Goal: Transaction & Acquisition: Purchase product/service

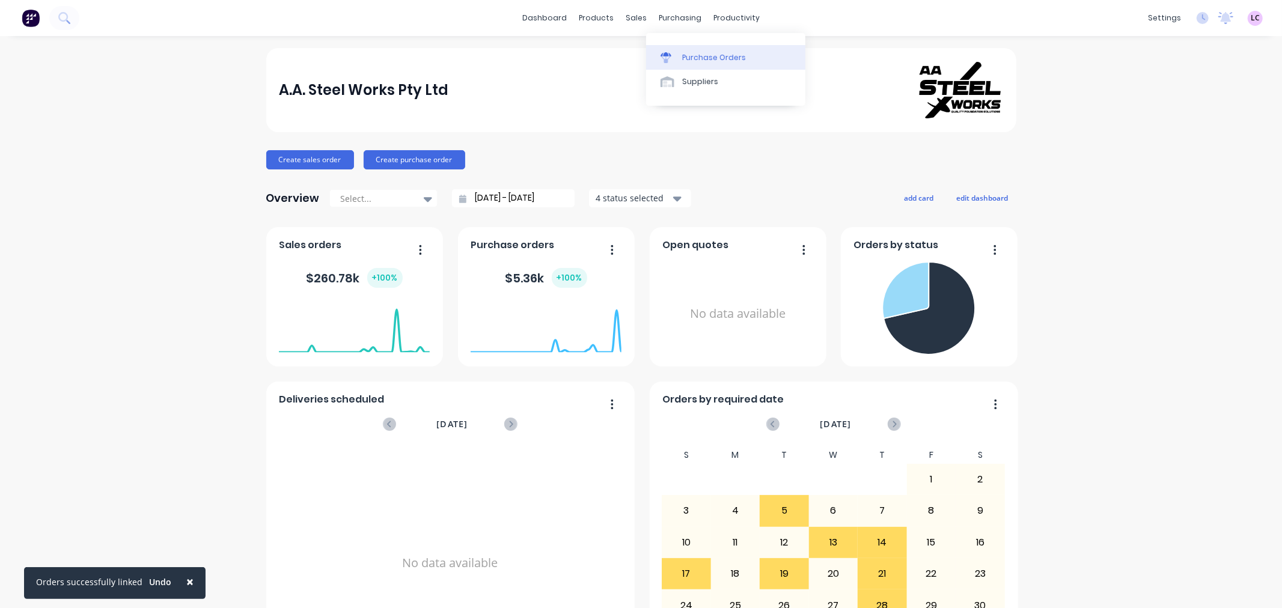
click at [678, 54] on div at bounding box center [670, 57] width 18 height 11
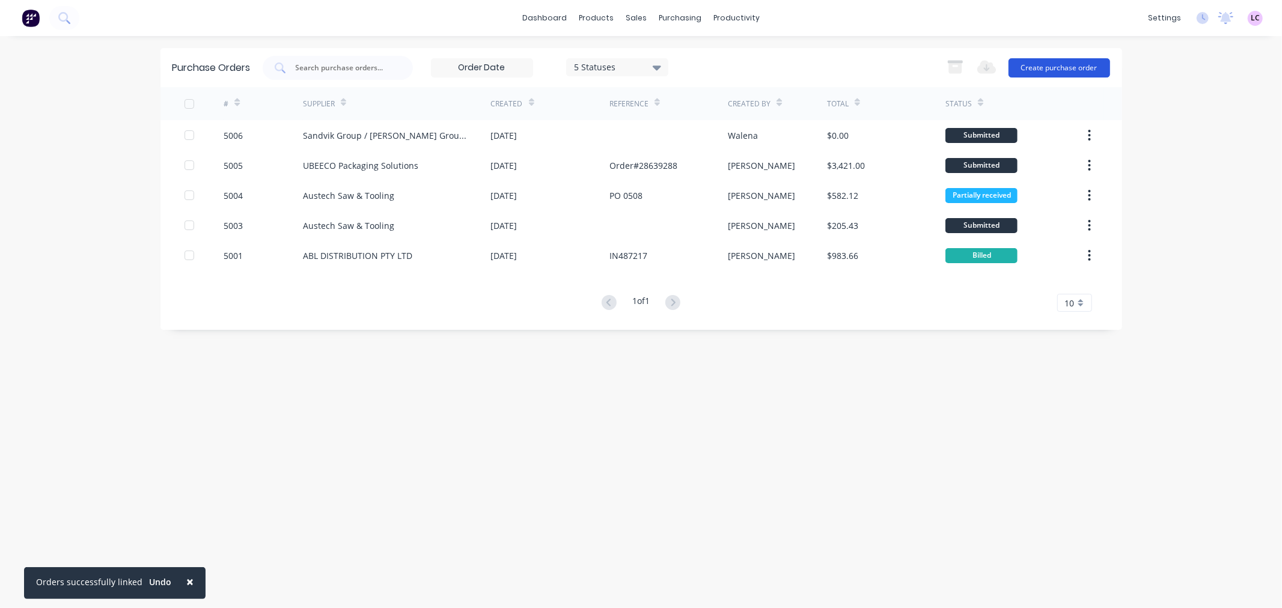
click at [1056, 68] on button "Create purchase order" at bounding box center [1060, 67] width 102 height 19
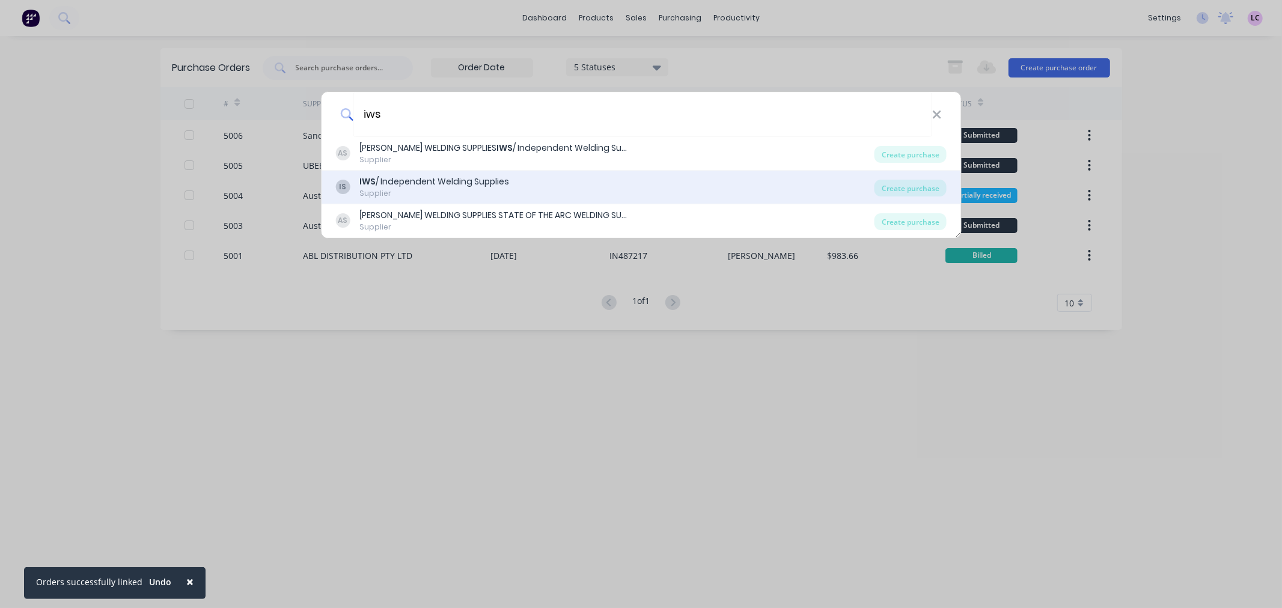
type input "iws"
click at [604, 189] on div "IS IWS / Independent Welding Supplies Supplier" at bounding box center [604, 187] width 539 height 23
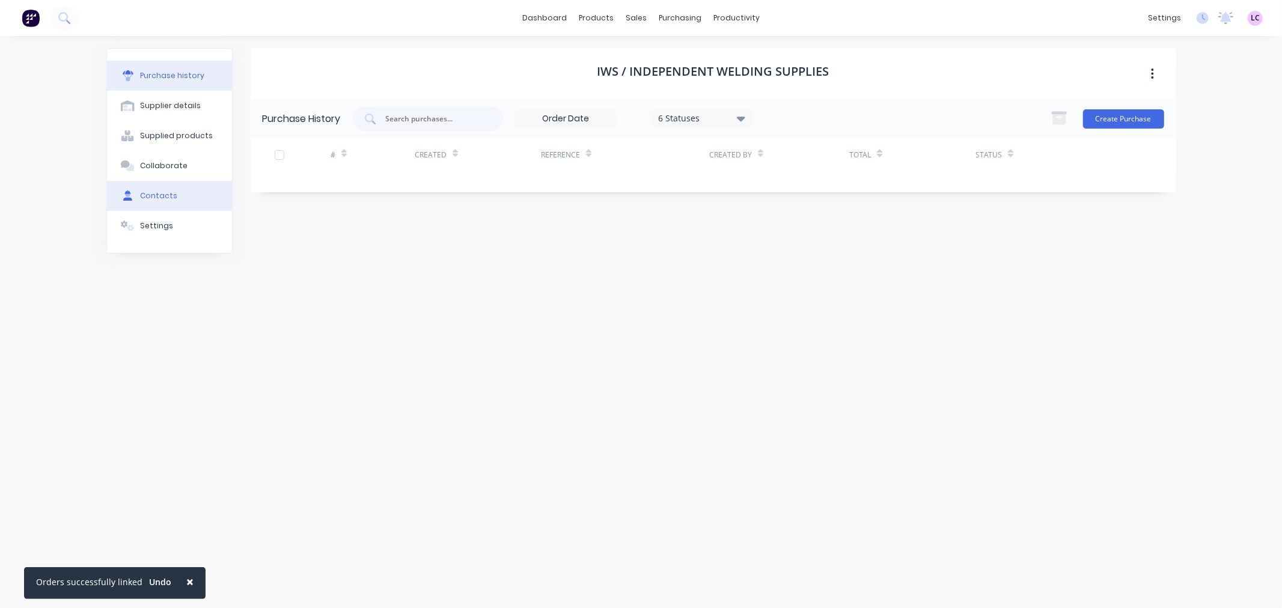
click at [181, 203] on button "Contacts" at bounding box center [169, 196] width 125 height 30
select select "AU"
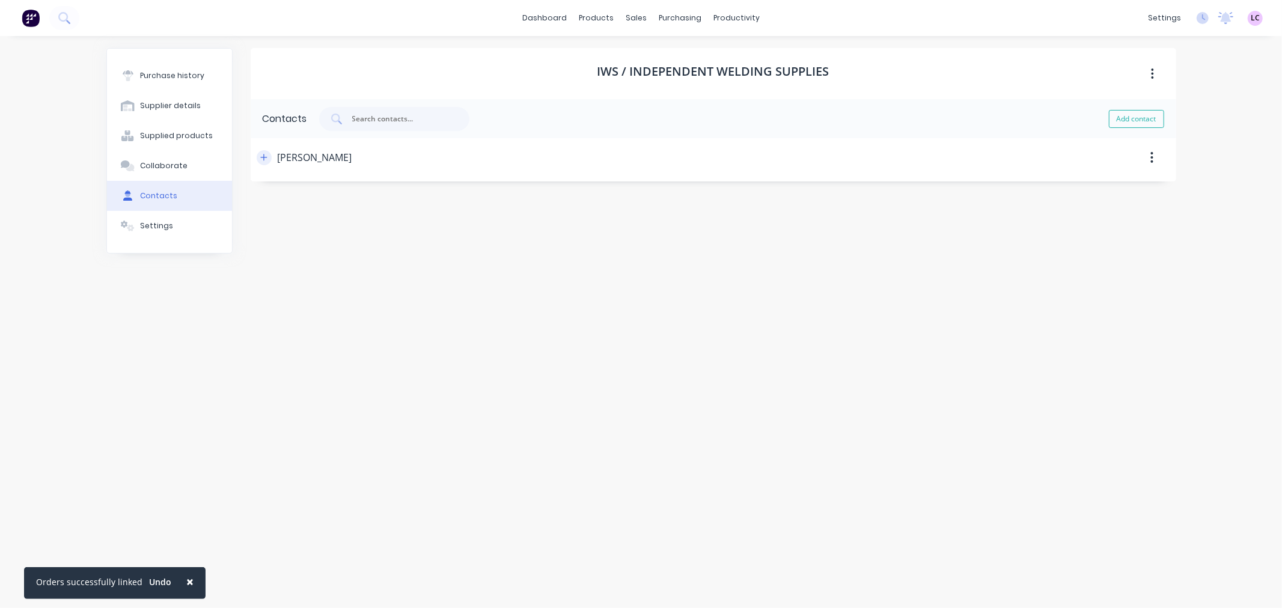
click at [268, 159] on button "button" at bounding box center [264, 157] width 15 height 15
drag, startPoint x: 403, startPoint y: 251, endPoint x: 242, endPoint y: 253, distance: 161.1
click at [242, 253] on div "Purchase history Supplier details Supplied products Collaborate Contacts Settin…" at bounding box center [641, 316] width 1070 height 536
drag, startPoint x: 338, startPoint y: 207, endPoint x: 147, endPoint y: 218, distance: 192.1
click at [147, 218] on div "Purchase history Supplier details Supplied products Collaborate Contacts Settin…" at bounding box center [641, 316] width 1070 height 536
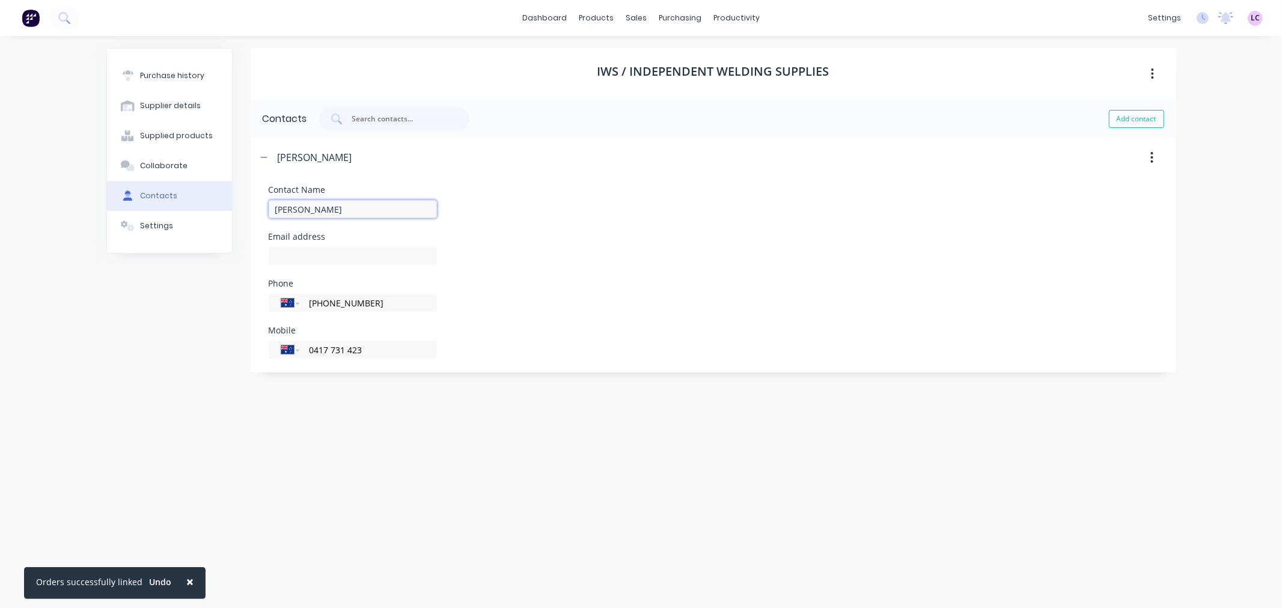
type input "[PERSON_NAME]"
drag, startPoint x: 369, startPoint y: 302, endPoint x: 237, endPoint y: 296, distance: 131.8
click at [237, 296] on div "Purchase history Supplier details Supplied products Collaborate Contacts Settin…" at bounding box center [641, 316] width 1070 height 536
drag, startPoint x: 369, startPoint y: 349, endPoint x: 266, endPoint y: 341, distance: 103.1
click at [266, 341] on form "Contact Name [PERSON_NAME] Email address Phone International [GEOGRAPHIC_DATA] …" at bounding box center [714, 272] width 926 height 191
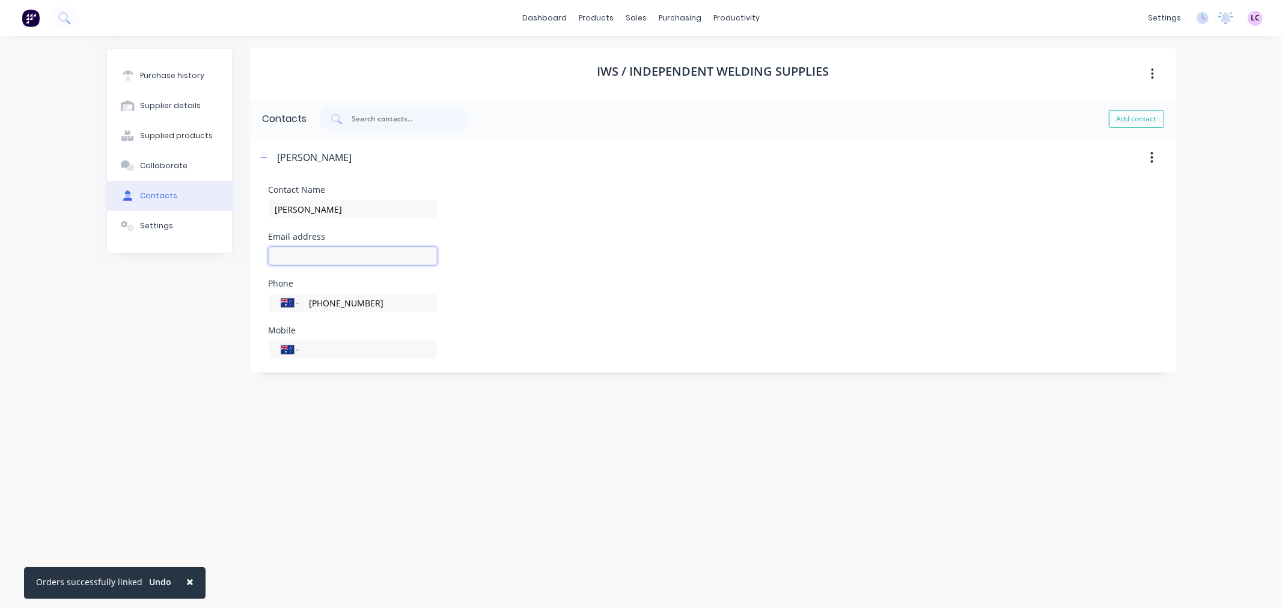
click at [305, 251] on input at bounding box center [353, 256] width 168 height 18
paste input "[PERSON_NAME] Harris1 <[PERSON_NAME][EMAIL_ADDRESS][PERSON_NAME][DOMAIN_NAME]>"
drag, startPoint x: 315, startPoint y: 259, endPoint x: 142, endPoint y: 266, distance: 173.3
click at [142, 266] on div "Purchase history Supplier details Supplied products Collaborate Contacts Settin…" at bounding box center [641, 316] width 1070 height 536
type input "[PERSON_NAME][EMAIL_ADDRESS][PERSON_NAME][DOMAIN_NAME]"
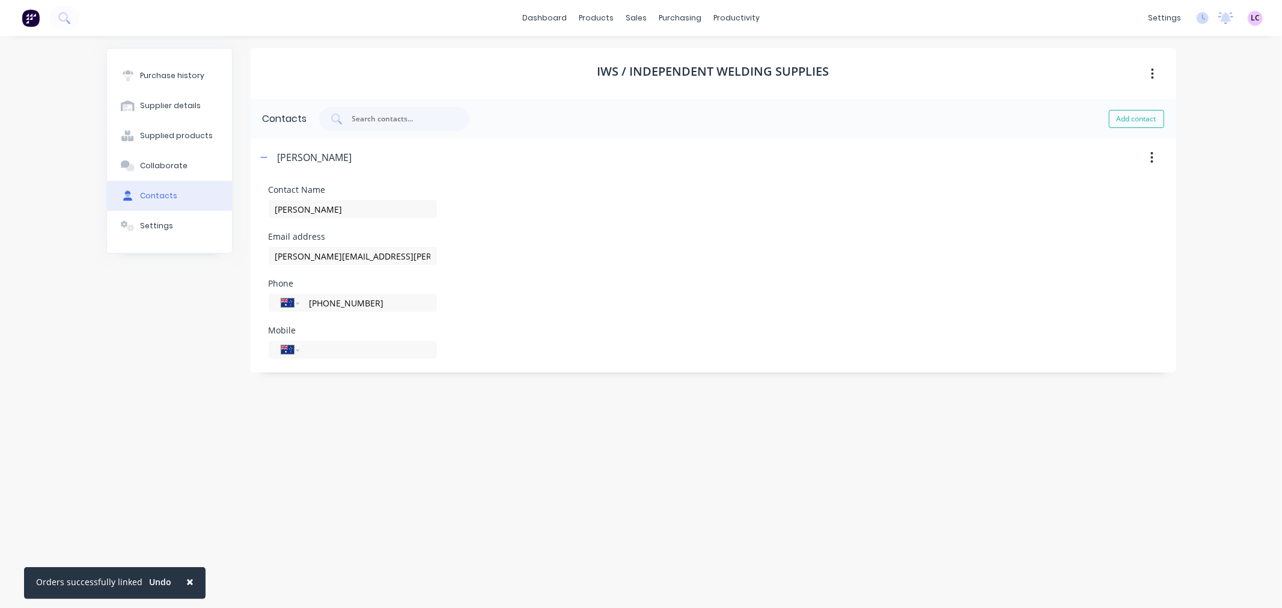
drag, startPoint x: 373, startPoint y: 299, endPoint x: 167, endPoint y: 296, distance: 205.6
click at [167, 296] on div "Purchase history Supplier details Supplied products Collaborate Contacts Settin…" at bounding box center [641, 316] width 1070 height 536
click at [317, 349] on input "tel" at bounding box center [366, 350] width 116 height 14
paste input "61 439 624 833"
drag, startPoint x: 320, startPoint y: 352, endPoint x: 248, endPoint y: 354, distance: 72.2
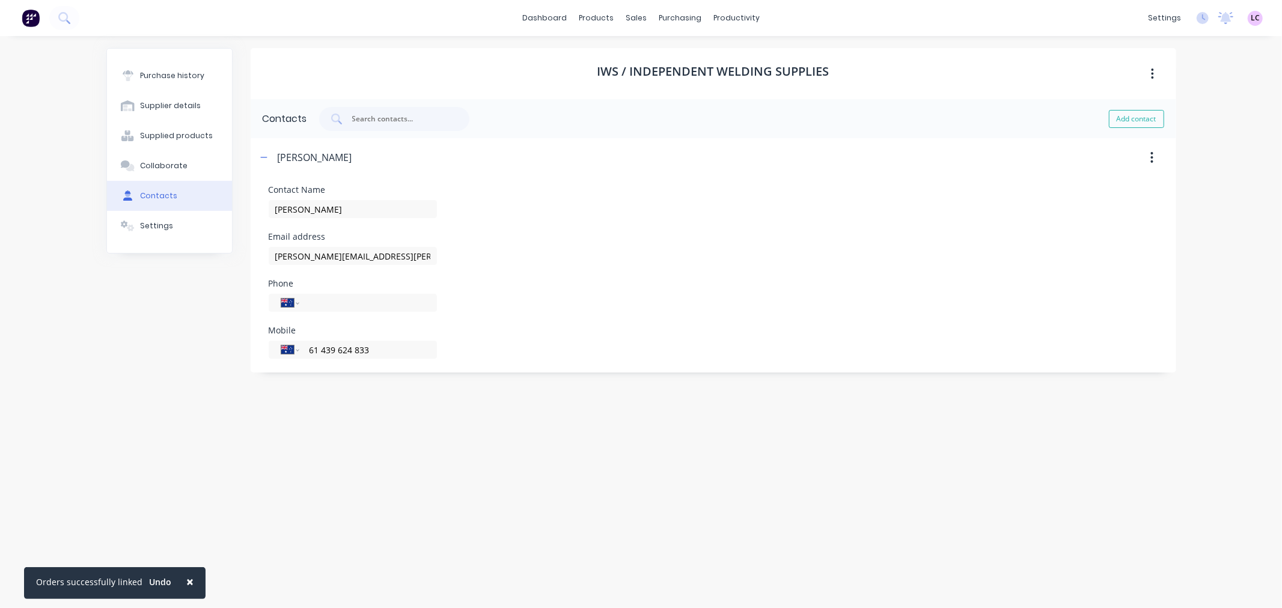
click at [255, 355] on form "Contact Name [PERSON_NAME] Email address [PERSON_NAME][EMAIL_ADDRESS][PERSON_NA…" at bounding box center [714, 272] width 926 height 191
type input "0439 624 833"
click at [451, 399] on div "IWS / Independent Welding Supplies Contacts Add contact [PERSON_NAME] Contact N…" at bounding box center [714, 316] width 926 height 536
click at [182, 105] on div "Supplier details" at bounding box center [170, 105] width 61 height 11
select select "AU"
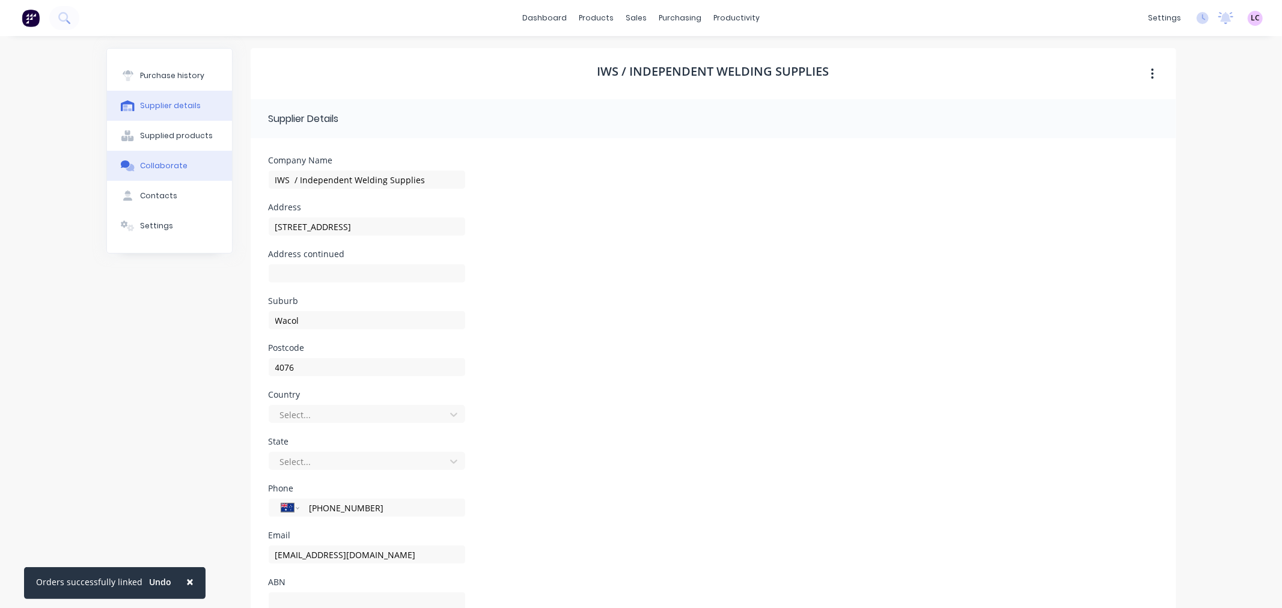
scroll to position [46, 0]
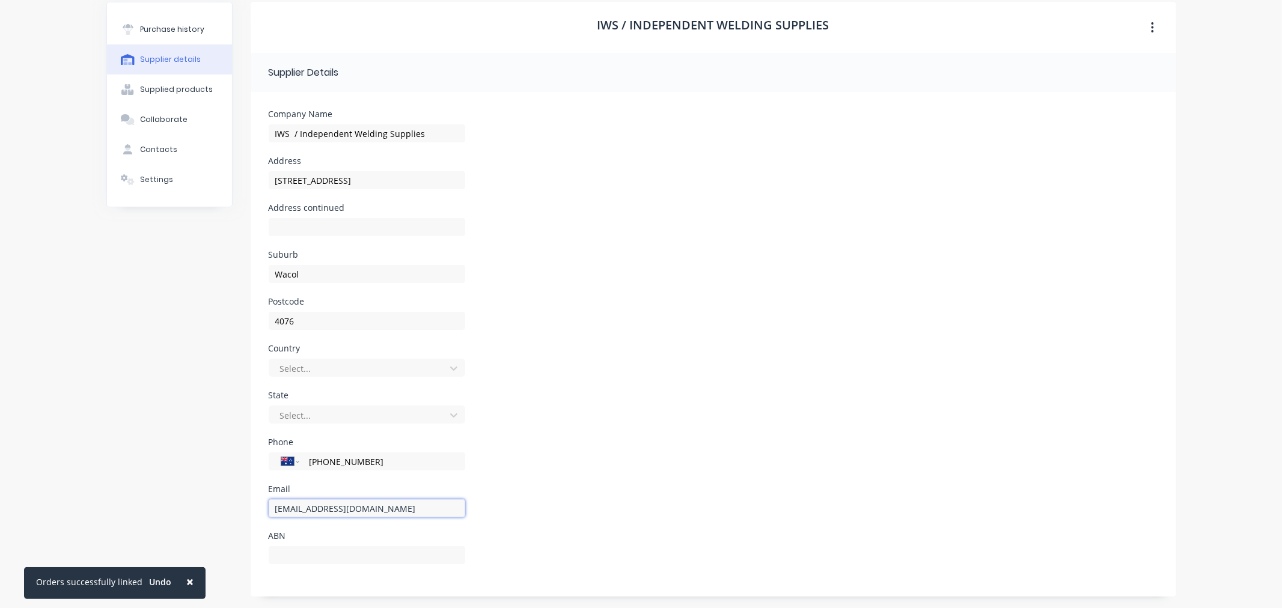
click at [295, 507] on input "[EMAIL_ADDRESS][DOMAIN_NAME]" at bounding box center [367, 509] width 197 height 18
drag, startPoint x: 298, startPoint y: 507, endPoint x: 231, endPoint y: 490, distance: 68.4
click at [231, 490] on div "Purchase history Supplier details Supplied products Collaborate Contacts Settin…" at bounding box center [641, 299] width 1070 height 595
drag, startPoint x: 388, startPoint y: 510, endPoint x: 223, endPoint y: 497, distance: 165.9
click at [223, 497] on div "Purchase history Supplier details Supplied products Collaborate Contacts Settin…" at bounding box center [641, 299] width 1070 height 595
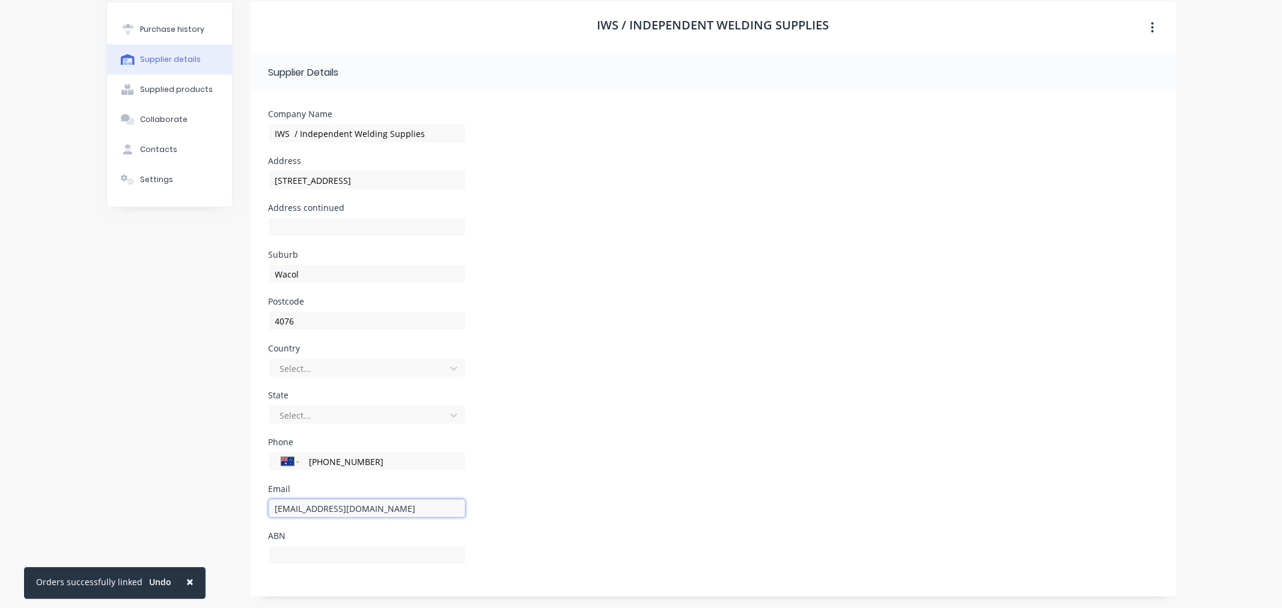
paste input "61 439 624 833"
type input "61 439 624 833"
drag, startPoint x: 340, startPoint y: 509, endPoint x: 195, endPoint y: 505, distance: 144.3
click at [197, 506] on div "Purchase history Supplier details Supplied products Collaborate Contacts Settin…" at bounding box center [641, 299] width 1070 height 595
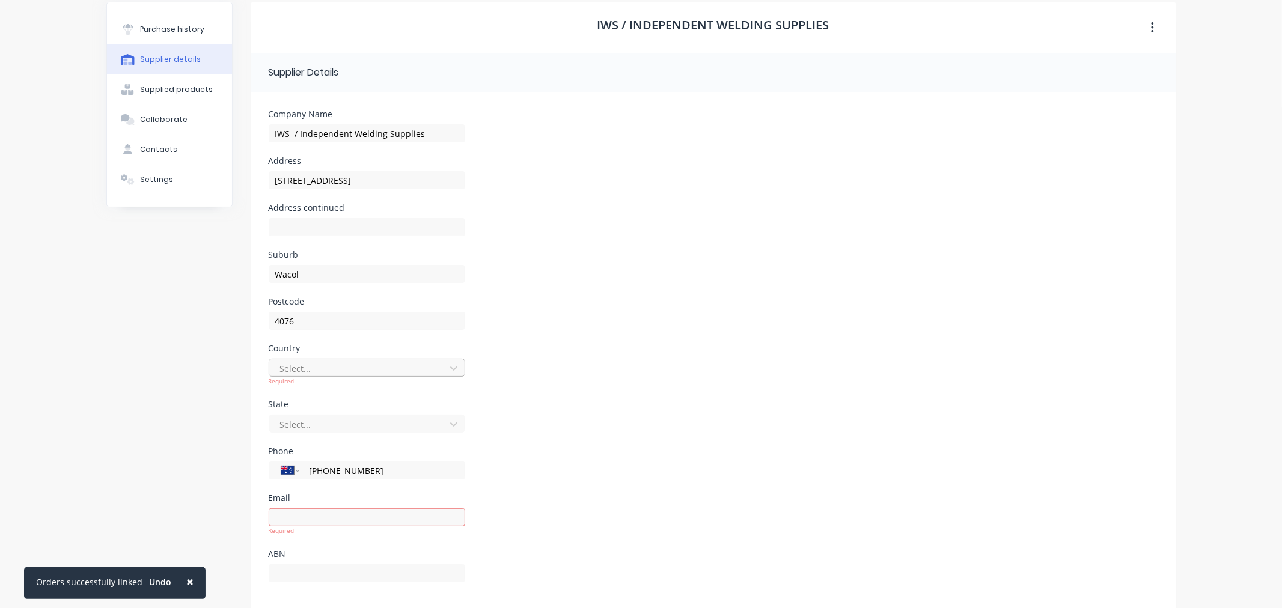
click at [302, 361] on div at bounding box center [359, 368] width 161 height 15
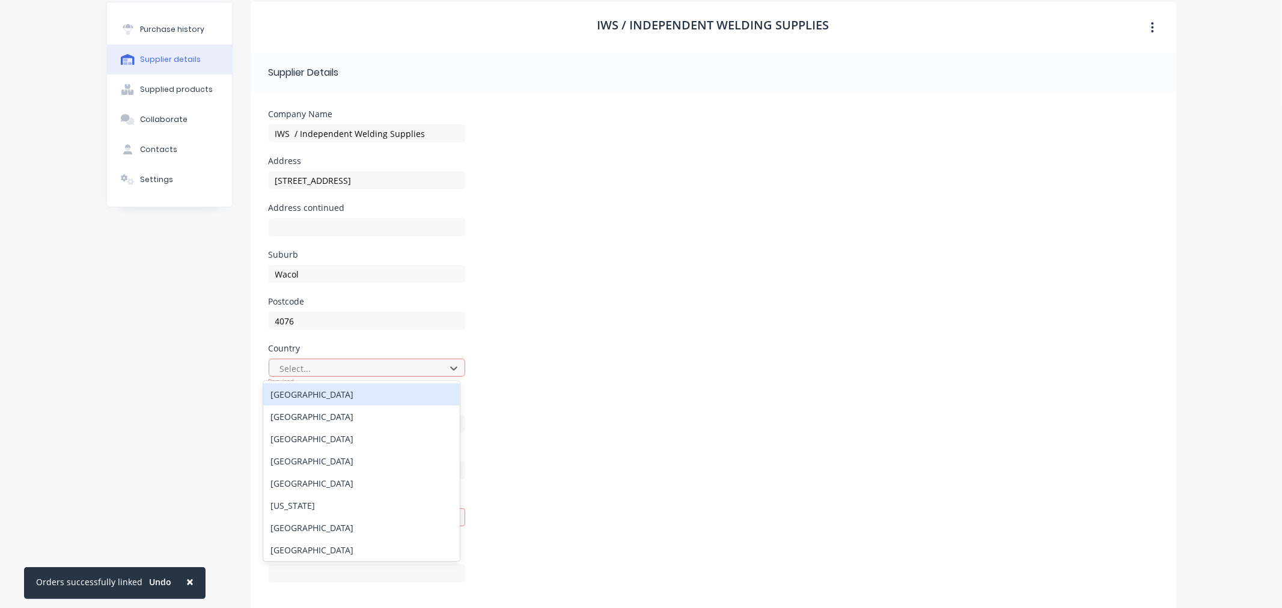
click at [323, 394] on div "[GEOGRAPHIC_DATA]" at bounding box center [361, 395] width 197 height 22
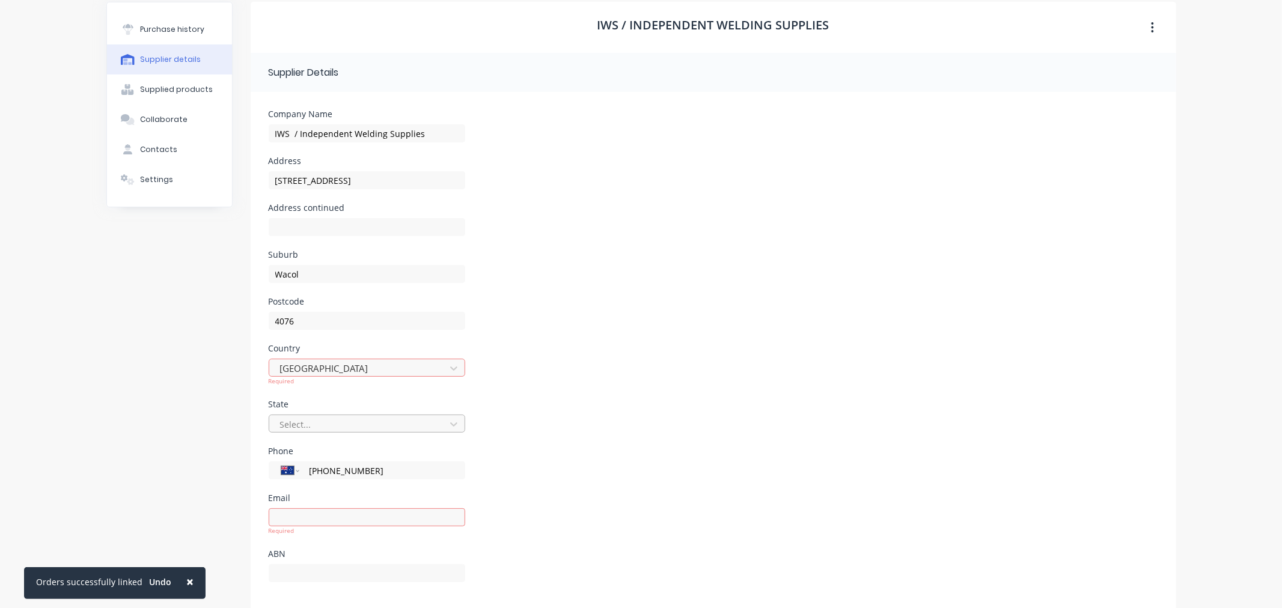
click at [341, 423] on div "Select..." at bounding box center [359, 424] width 168 height 18
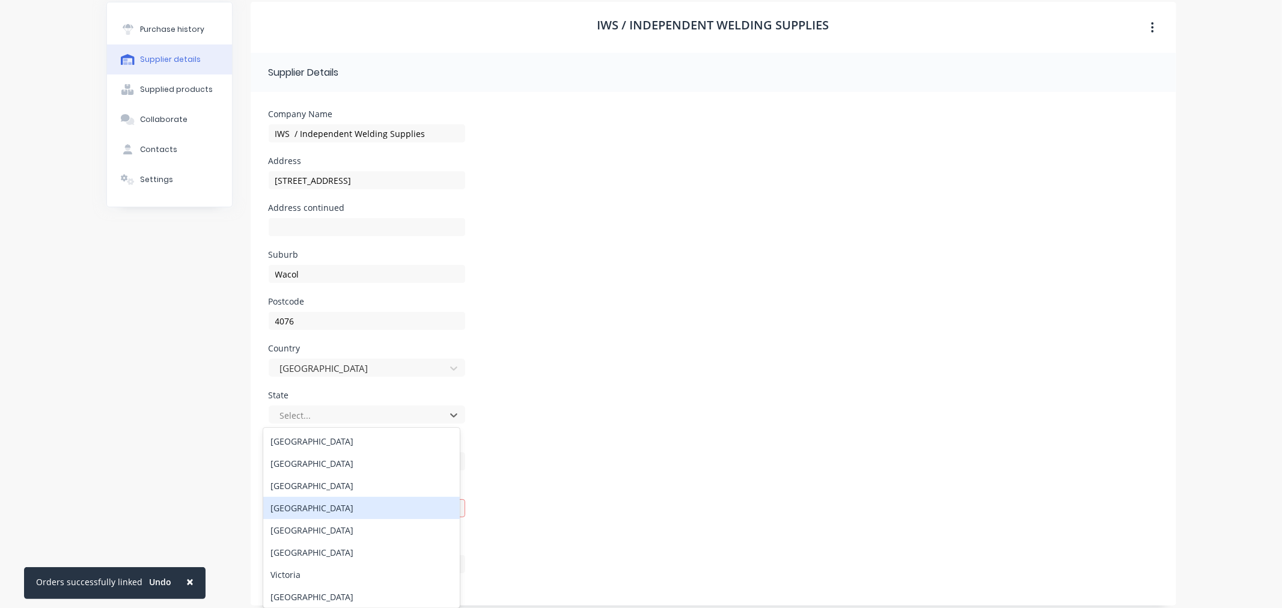
click at [327, 500] on div "[GEOGRAPHIC_DATA]" at bounding box center [361, 508] width 197 height 22
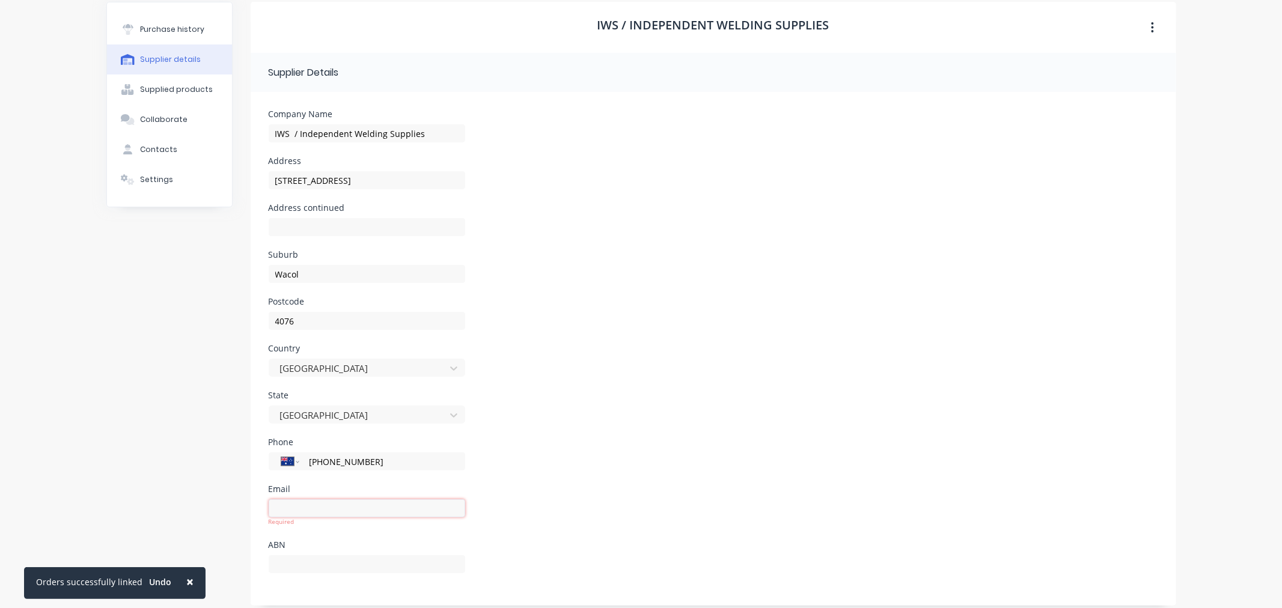
click at [311, 506] on input at bounding box center [367, 509] width 197 height 18
paste input "[PERSON_NAME][EMAIL_ADDRESS][PERSON_NAME][DOMAIN_NAME]"
type input "[PERSON_NAME][EMAIL_ADDRESS][PERSON_NAME][DOMAIN_NAME]"
click at [554, 502] on div "Email [PERSON_NAME][EMAIL_ADDRESS][PERSON_NAME][DOMAIN_NAME] Required" at bounding box center [714, 513] width 890 height 56
click at [173, 85] on div "Supplied products" at bounding box center [176, 89] width 73 height 11
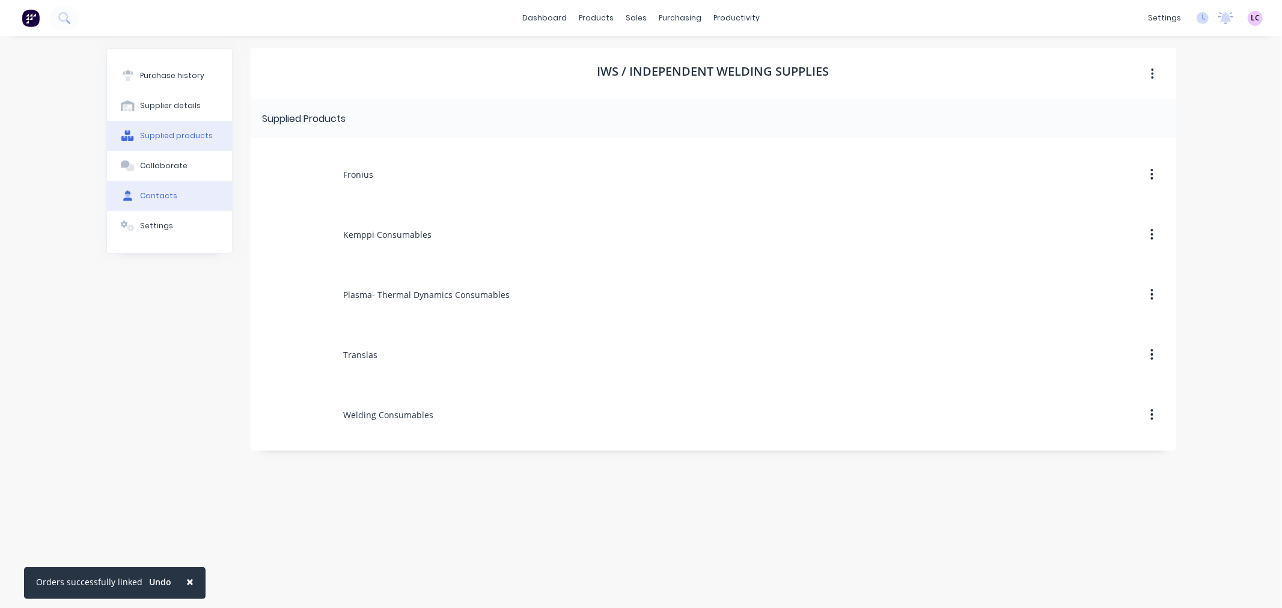
click at [167, 199] on div "Contacts" at bounding box center [158, 196] width 37 height 11
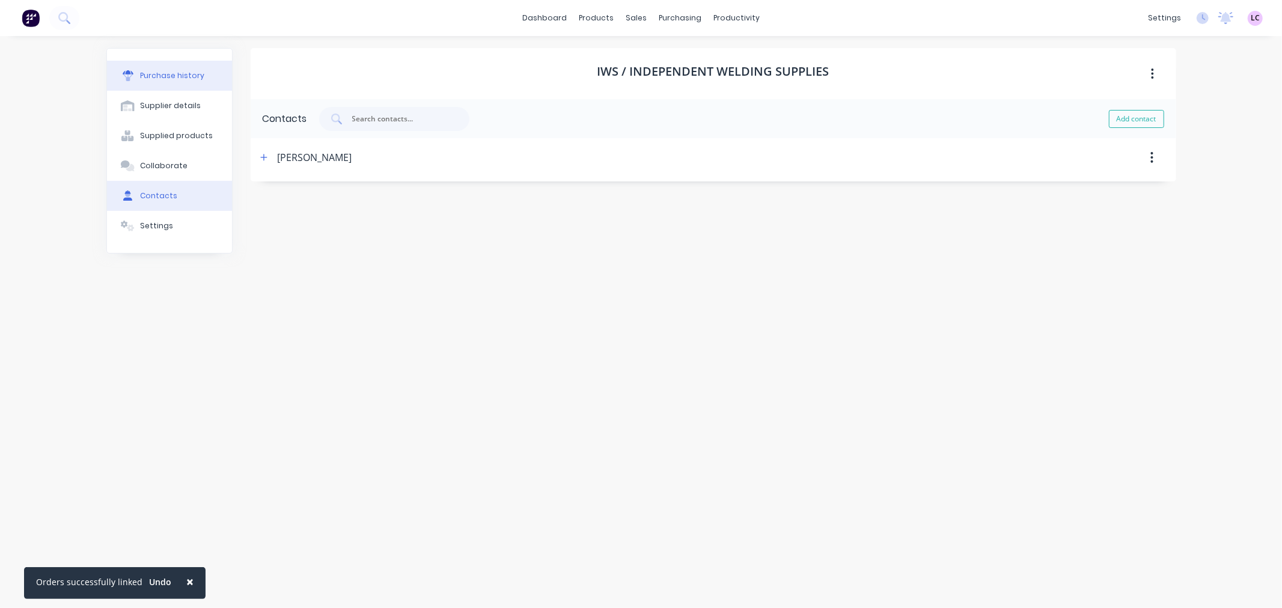
click at [184, 75] on div "Purchase history" at bounding box center [172, 75] width 64 height 11
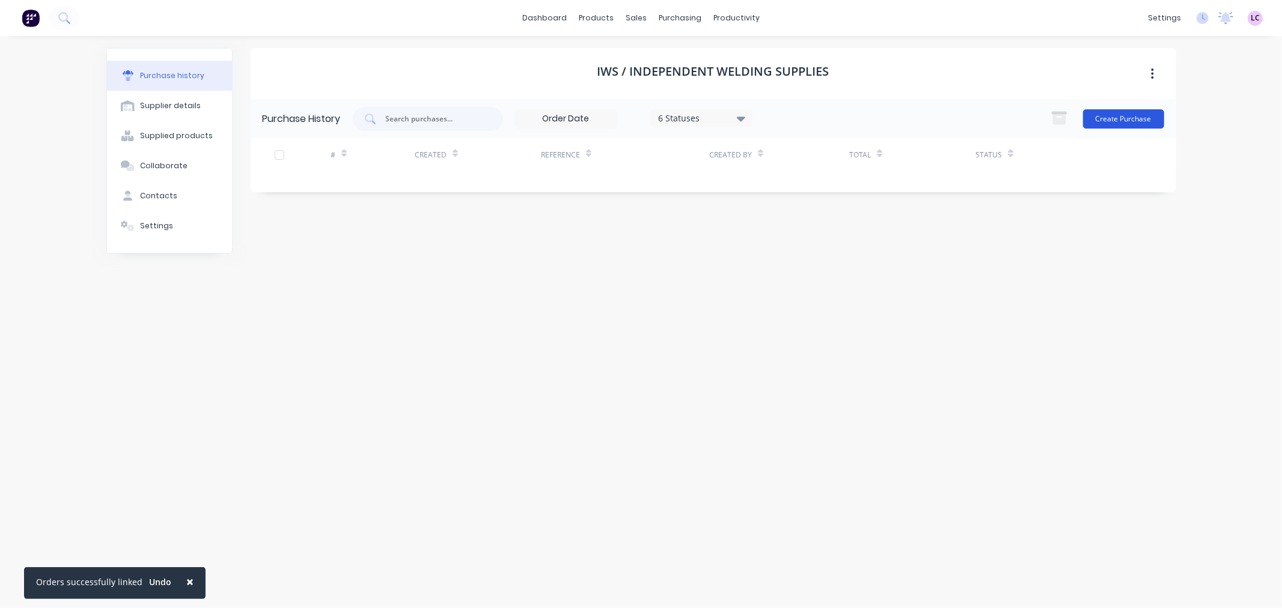
click at [1109, 115] on button "Create Purchase" at bounding box center [1123, 118] width 81 height 19
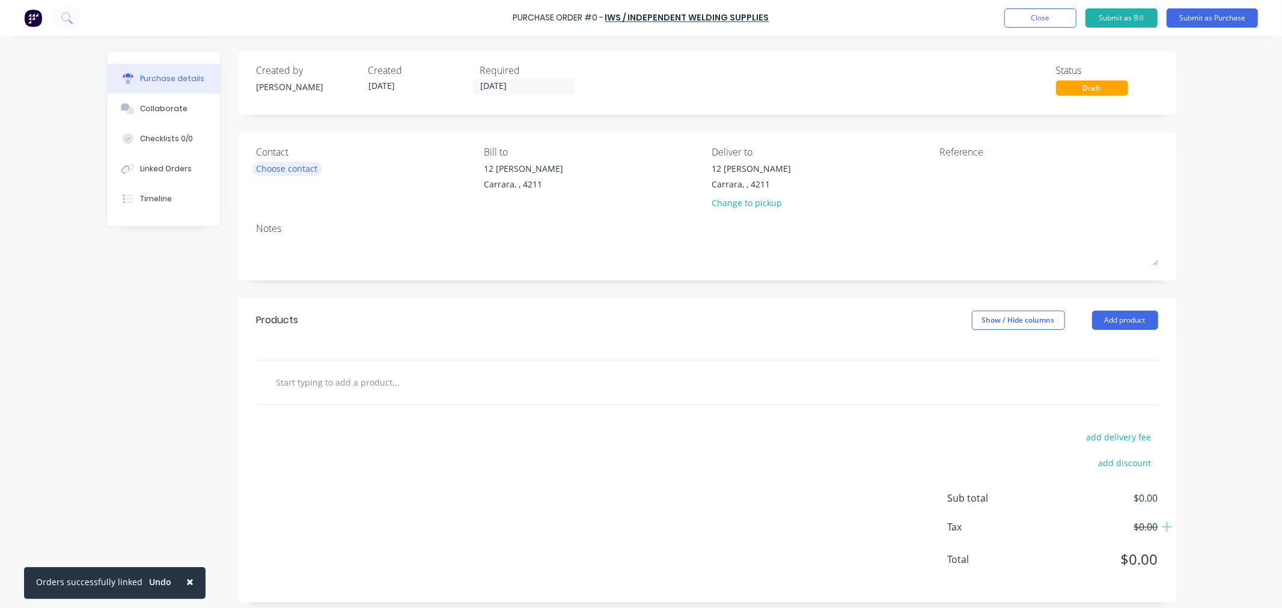
click at [293, 171] on div "Choose contact" at bounding box center [287, 168] width 61 height 13
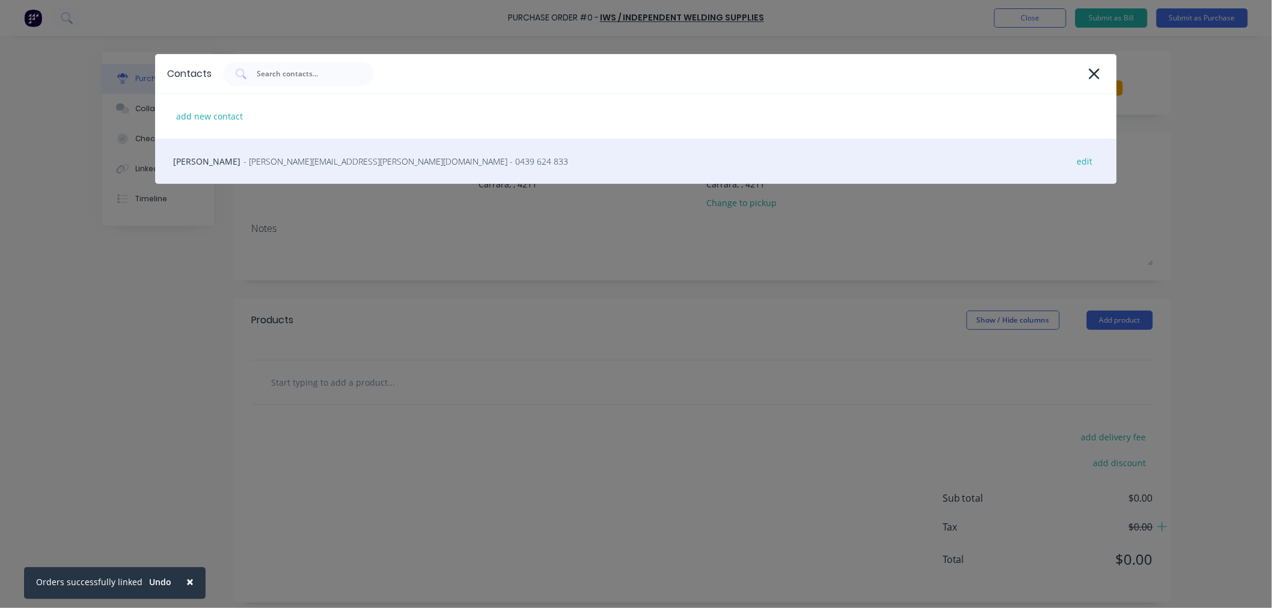
click at [243, 164] on span "- [PERSON_NAME][EMAIL_ADDRESS][PERSON_NAME][DOMAIN_NAME] - 0439 624 833" at bounding box center [405, 161] width 325 height 13
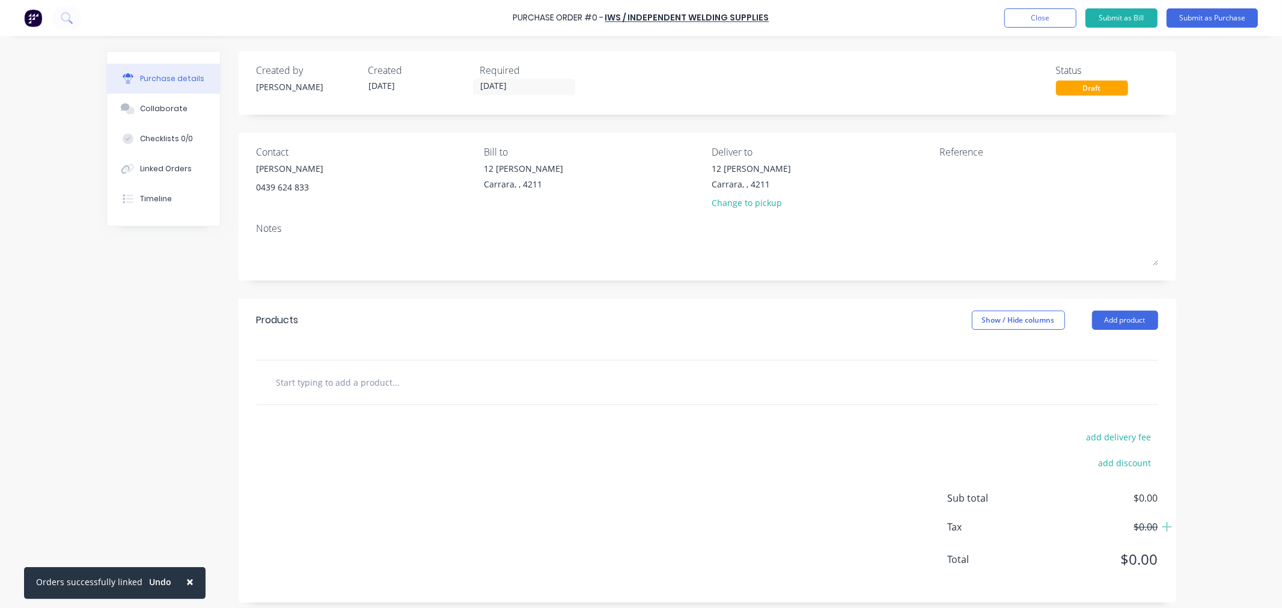
click at [316, 382] on input "text" at bounding box center [396, 382] width 240 height 24
click at [1018, 18] on button "Close" at bounding box center [1041, 17] width 72 height 19
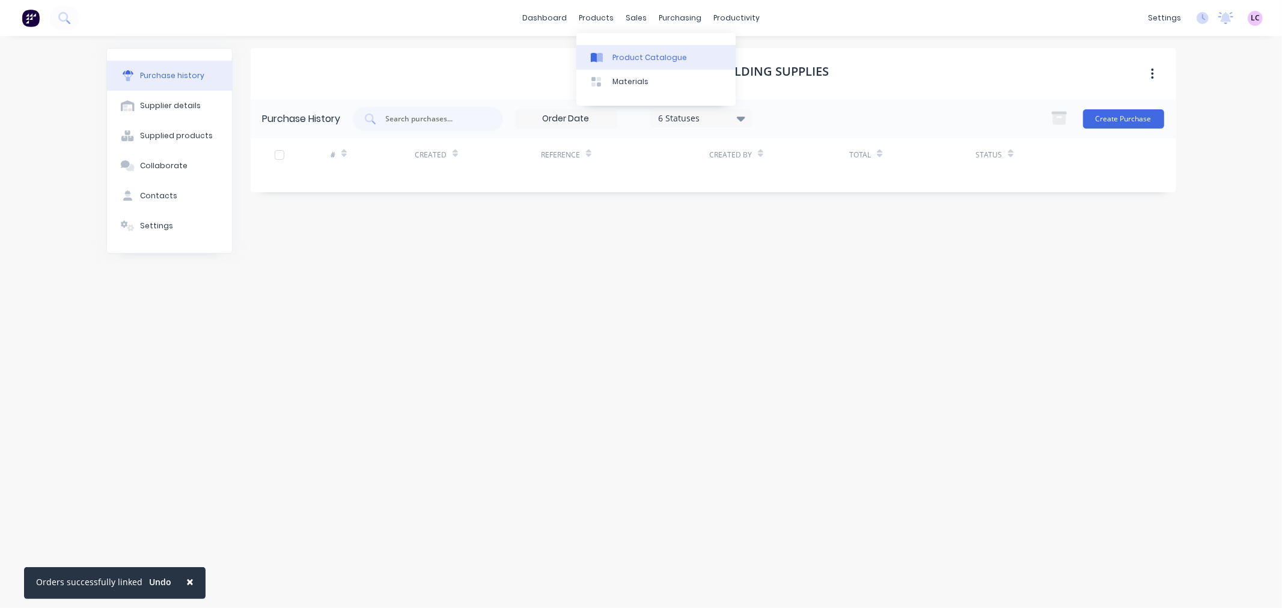
click at [608, 52] on div at bounding box center [600, 57] width 18 height 11
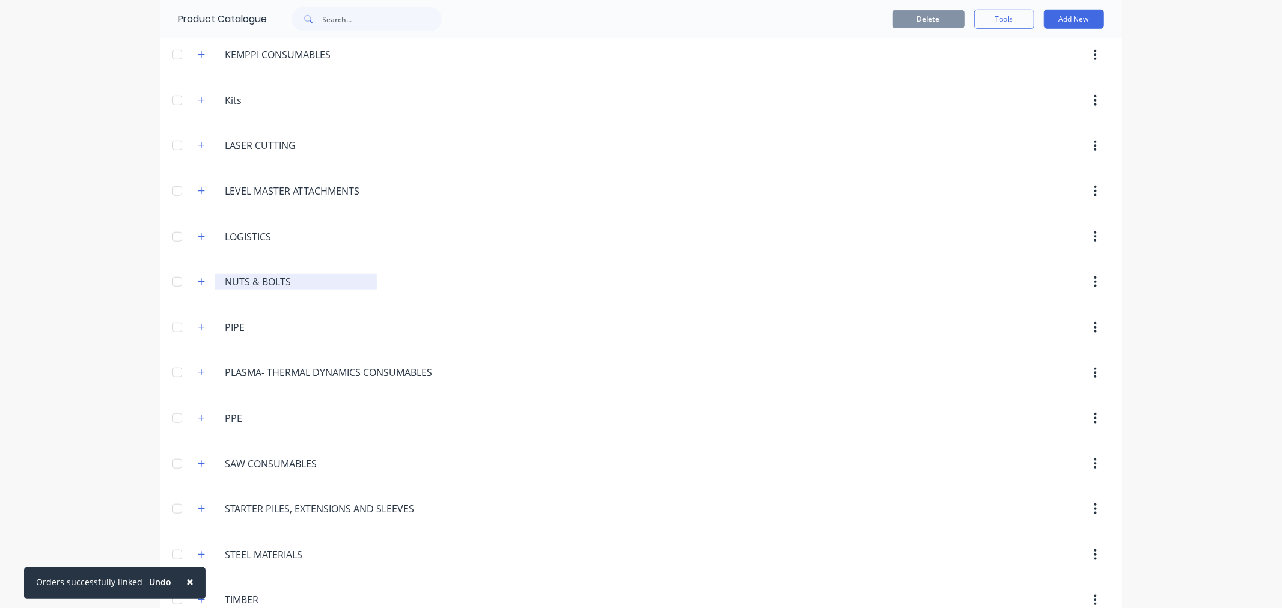
scroll to position [941, 0]
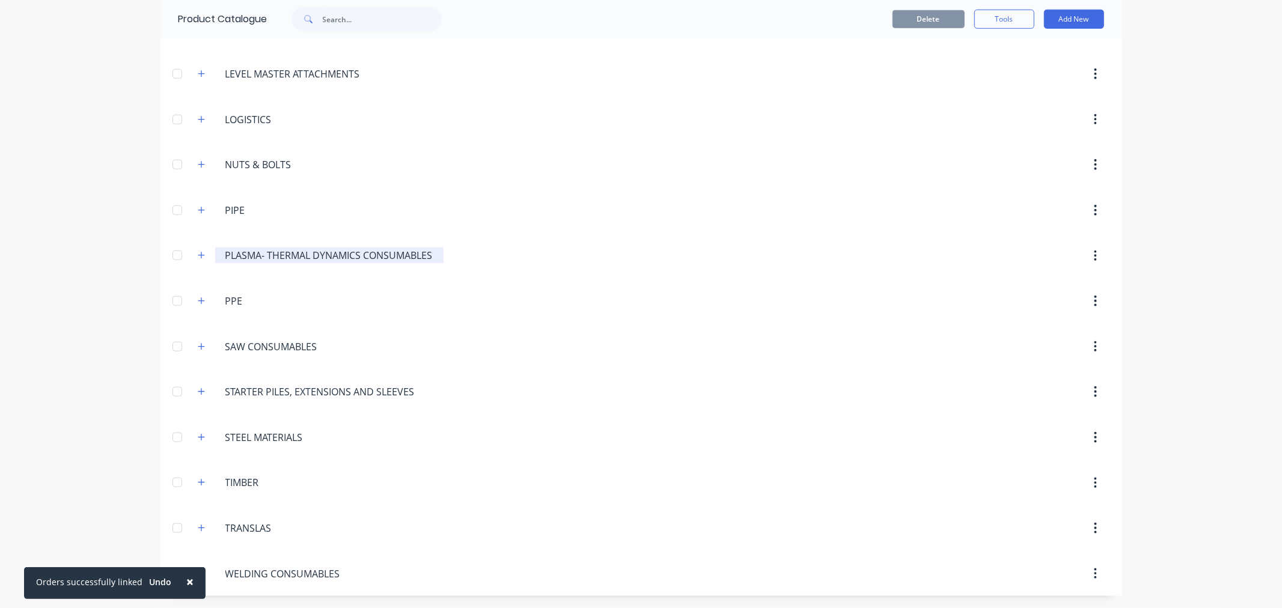
click at [257, 256] on input "PLASMA- THERMAL DYNAMICS CONSUMABLES" at bounding box center [329, 255] width 209 height 14
click at [198, 259] on icon "button" at bounding box center [201, 255] width 7 height 8
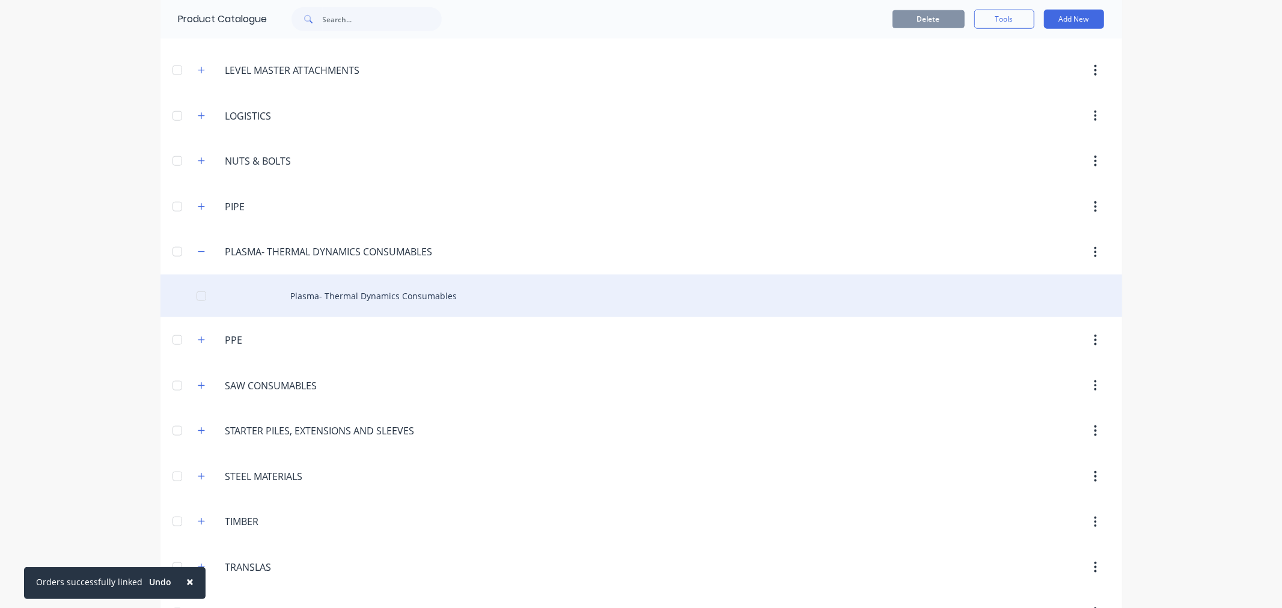
click at [200, 295] on div at bounding box center [201, 296] width 24 height 24
click at [197, 296] on div at bounding box center [201, 296] width 24 height 24
click at [367, 296] on div "Plasma- Thermal Dynamics Consumables" at bounding box center [642, 296] width 962 height 43
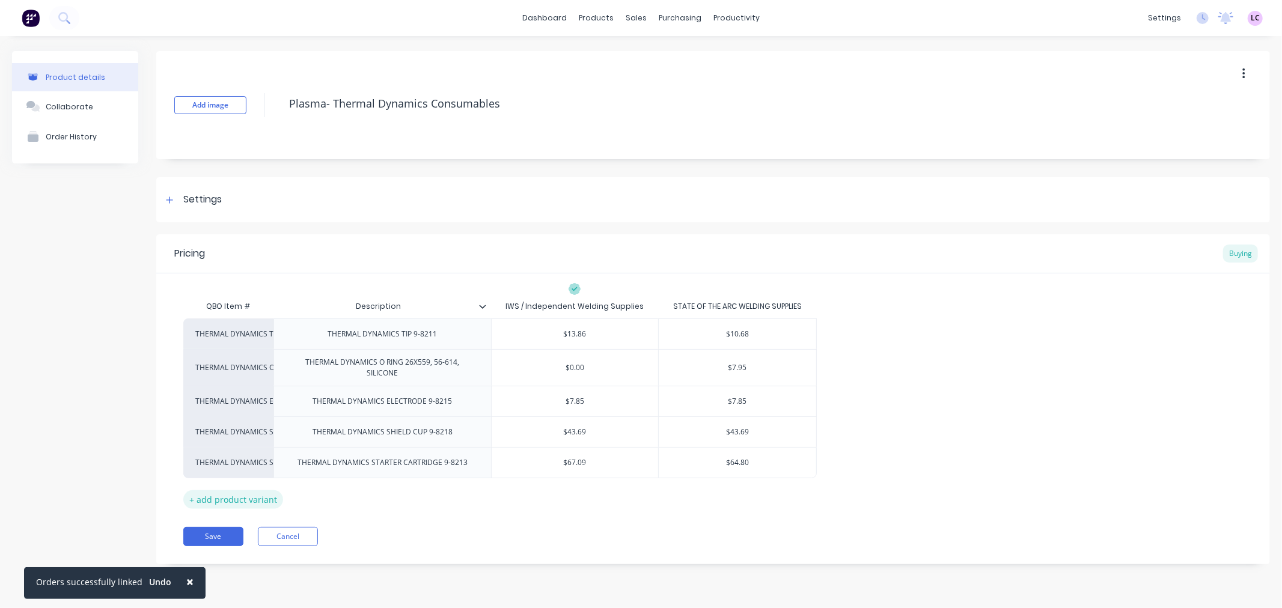
click at [223, 495] on div "+ add product variant" at bounding box center [233, 500] width 100 height 19
type textarea "x"
click at [236, 500] on div "factory_item" at bounding box center [228, 493] width 90 height 31
click at [235, 488] on div "factory_item" at bounding box center [228, 493] width 66 height 11
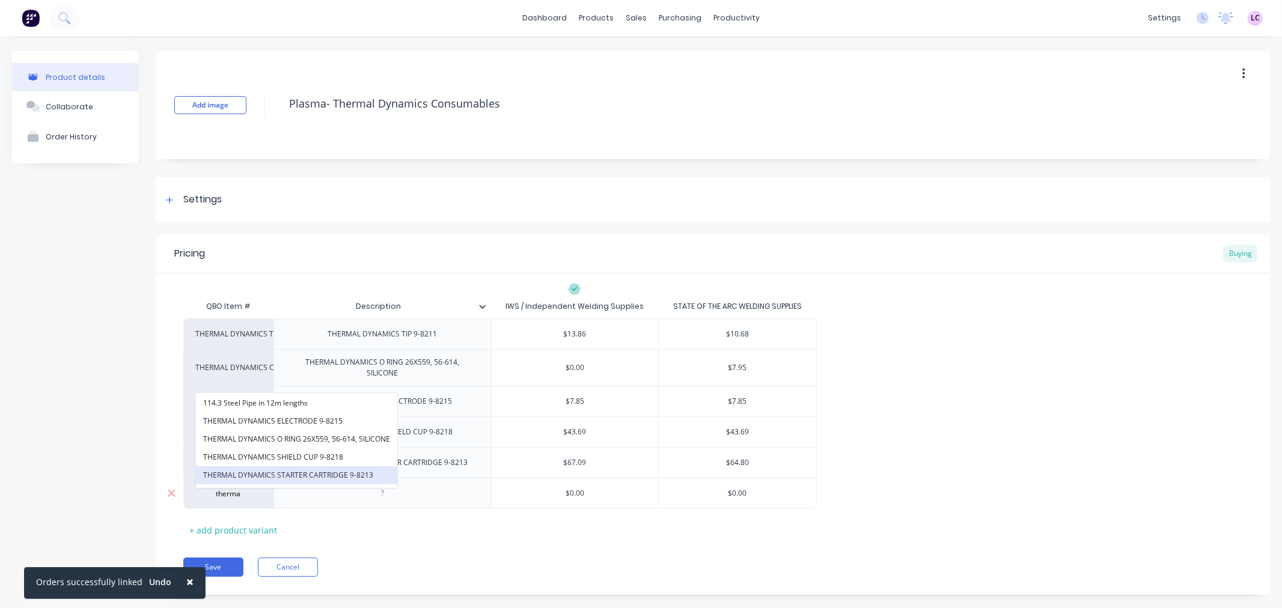
scroll to position [31, 0]
type input "therma"
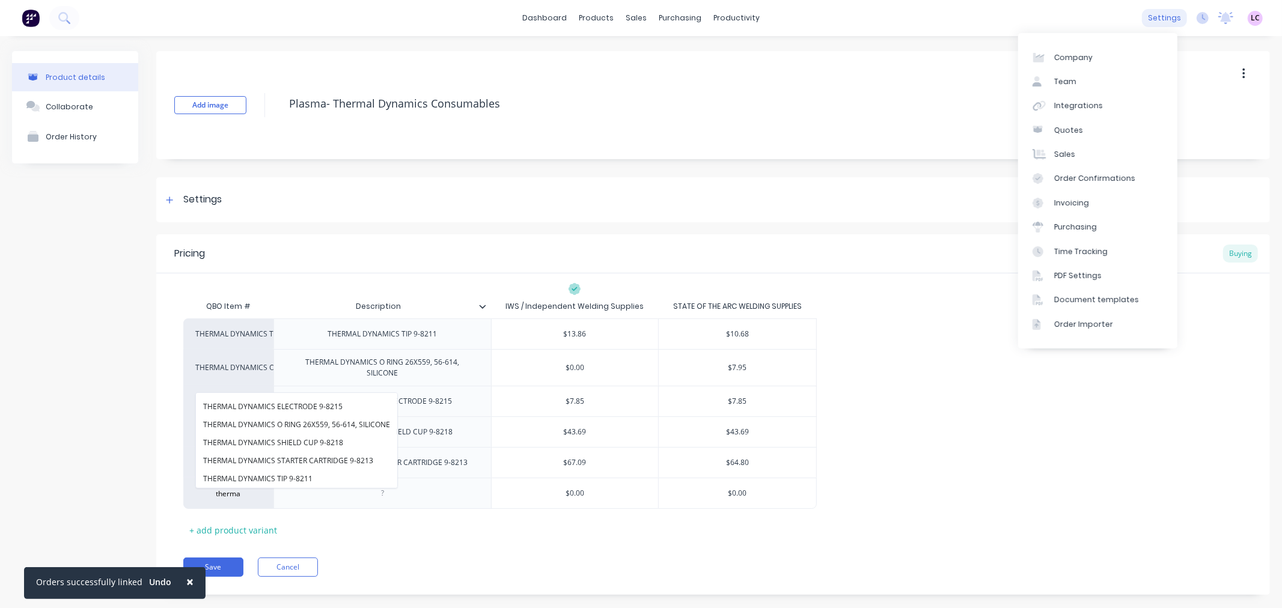
click at [1147, 19] on div "settings" at bounding box center [1164, 18] width 45 height 18
type textarea "x"
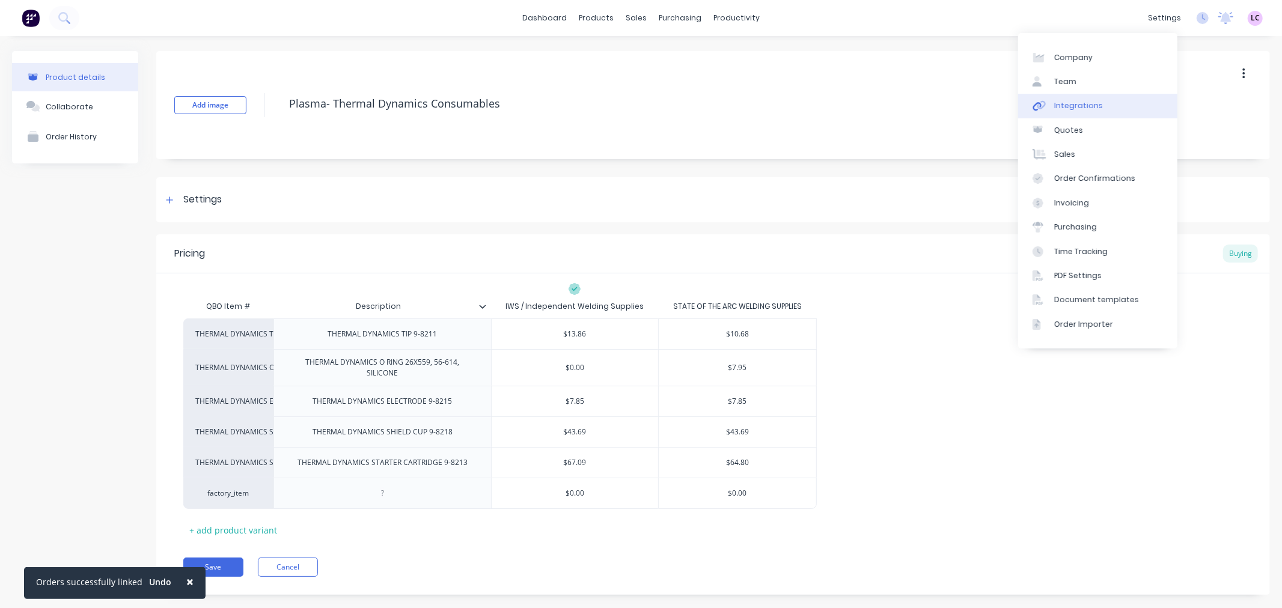
click at [1075, 103] on div "Integrations" at bounding box center [1079, 105] width 49 height 11
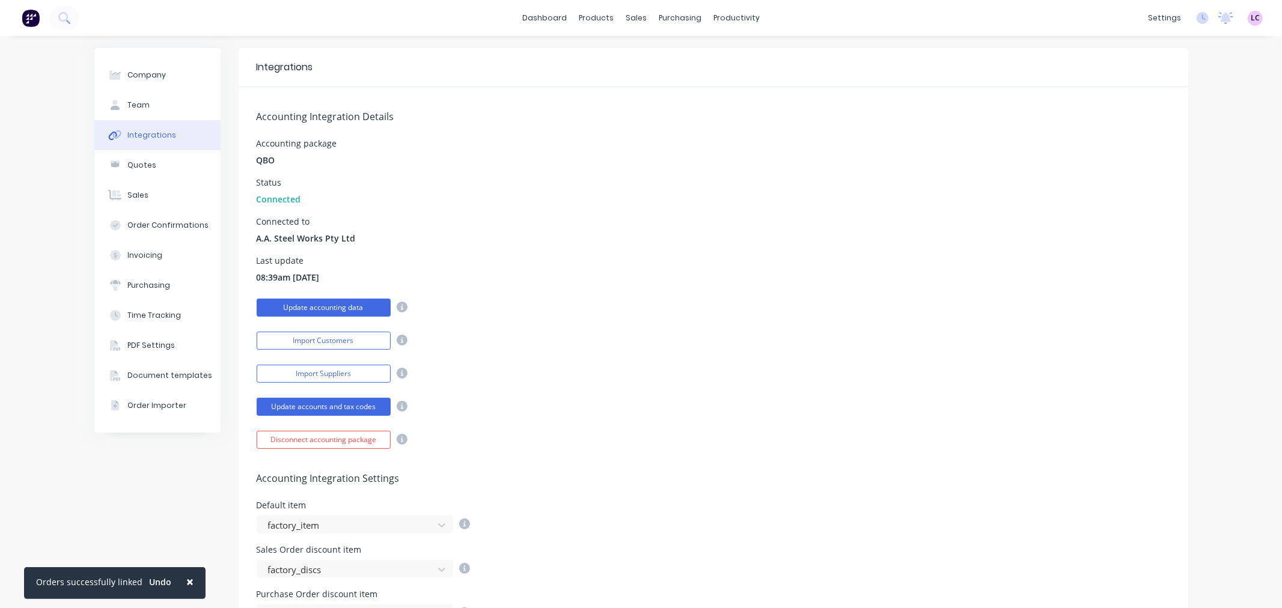
click at [346, 302] on button "Update accounting data" at bounding box center [324, 308] width 134 height 18
click at [186, 579] on span "×" at bounding box center [189, 582] width 7 height 17
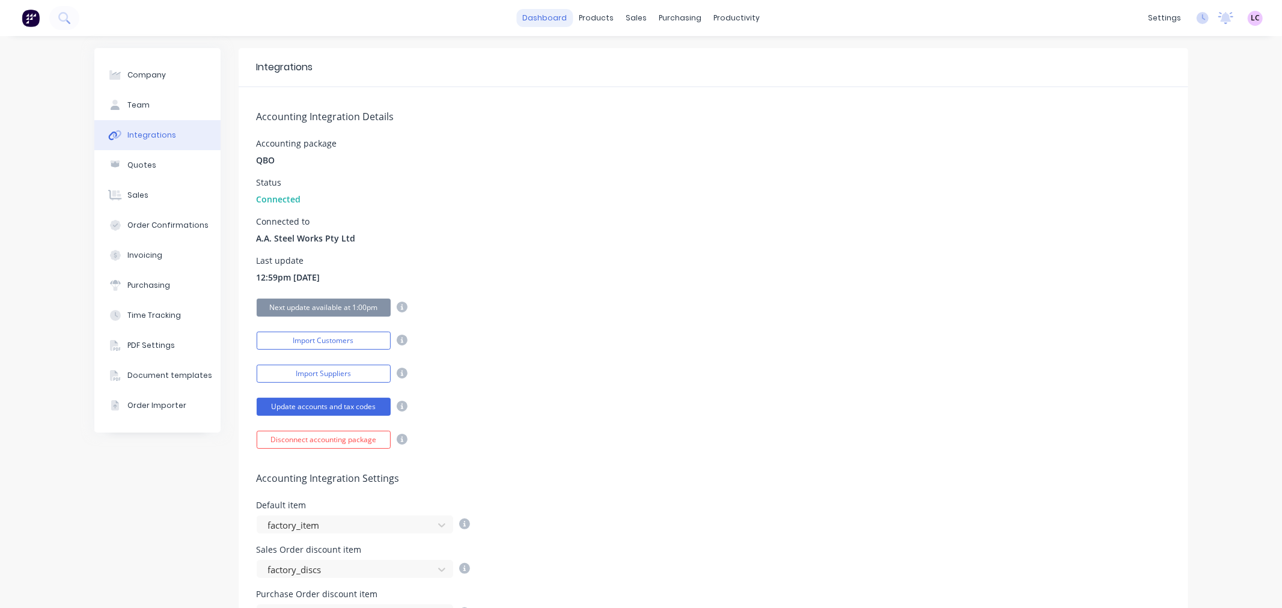
click at [525, 18] on link "dashboard" at bounding box center [544, 18] width 57 height 18
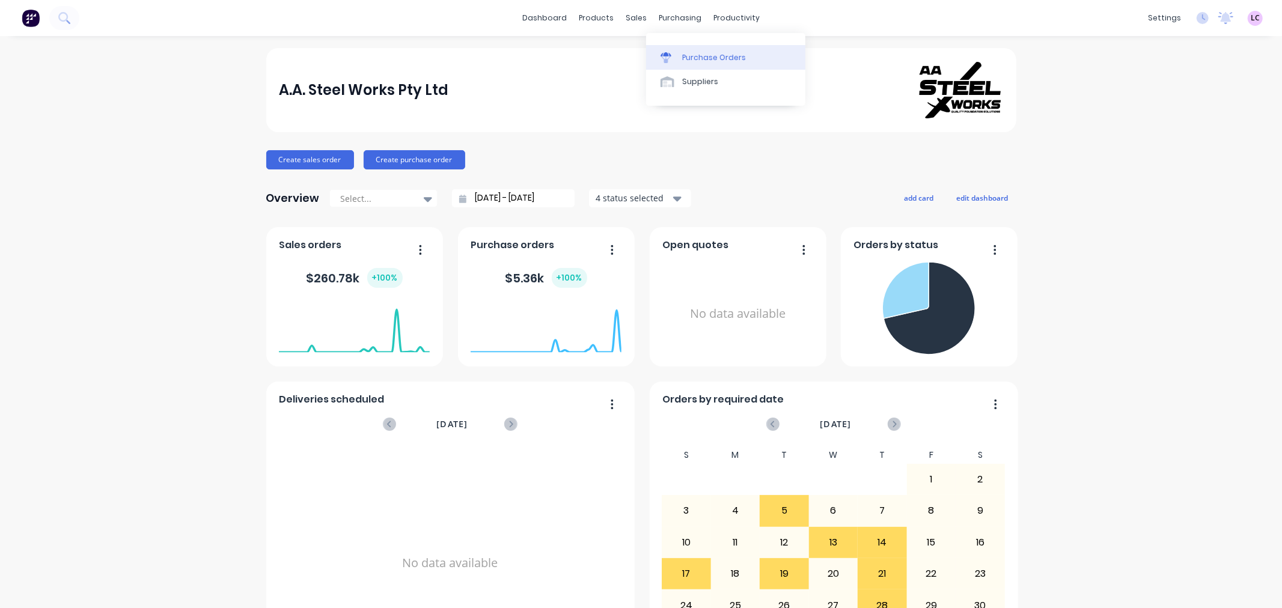
click at [678, 53] on div at bounding box center [670, 57] width 18 height 11
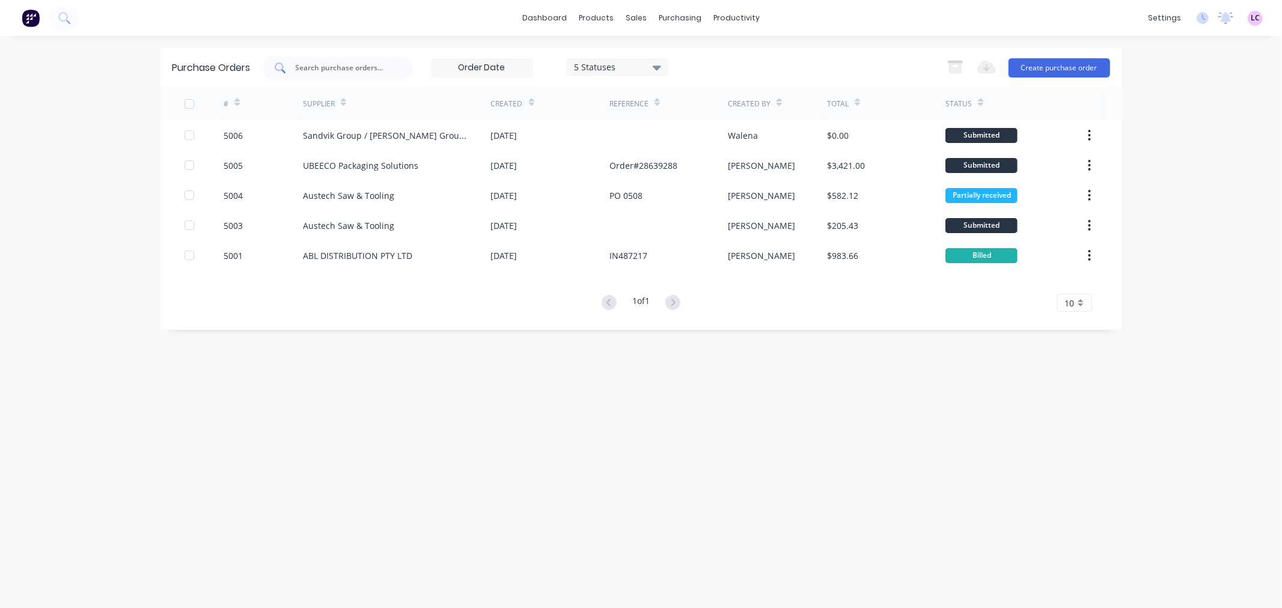
click at [351, 64] on input "text" at bounding box center [345, 68] width 100 height 12
click at [1091, 61] on button "Create purchase order" at bounding box center [1060, 67] width 102 height 19
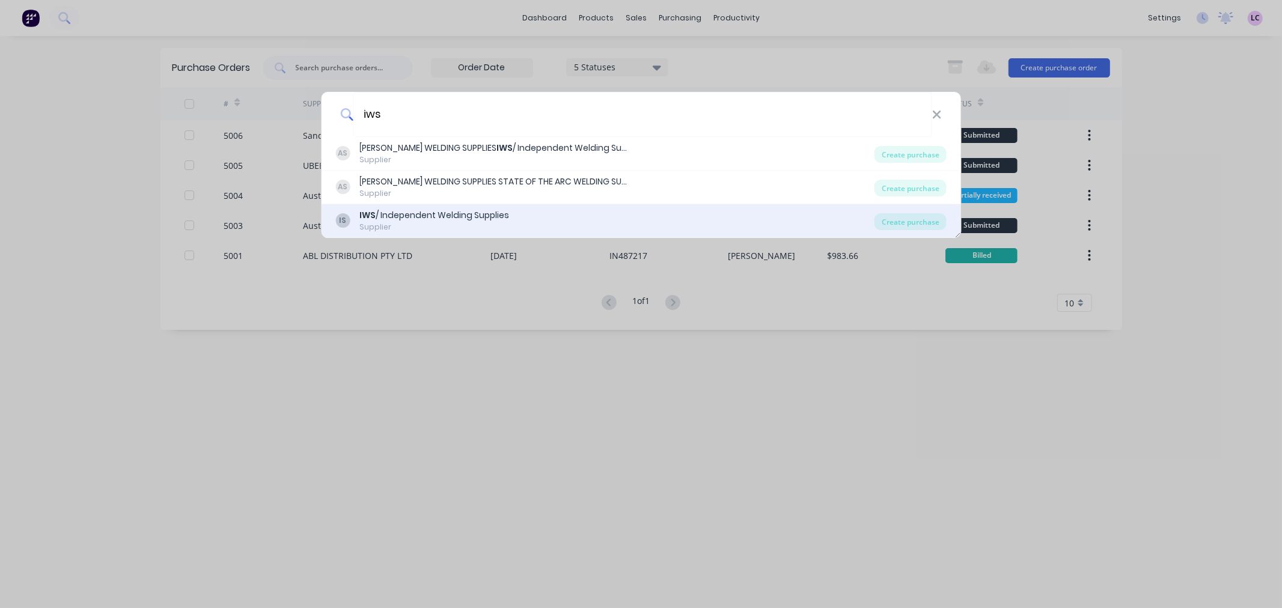
type input "iws"
click at [520, 215] on div "IS IWS / Independent Welding Supplies Supplier" at bounding box center [604, 220] width 539 height 23
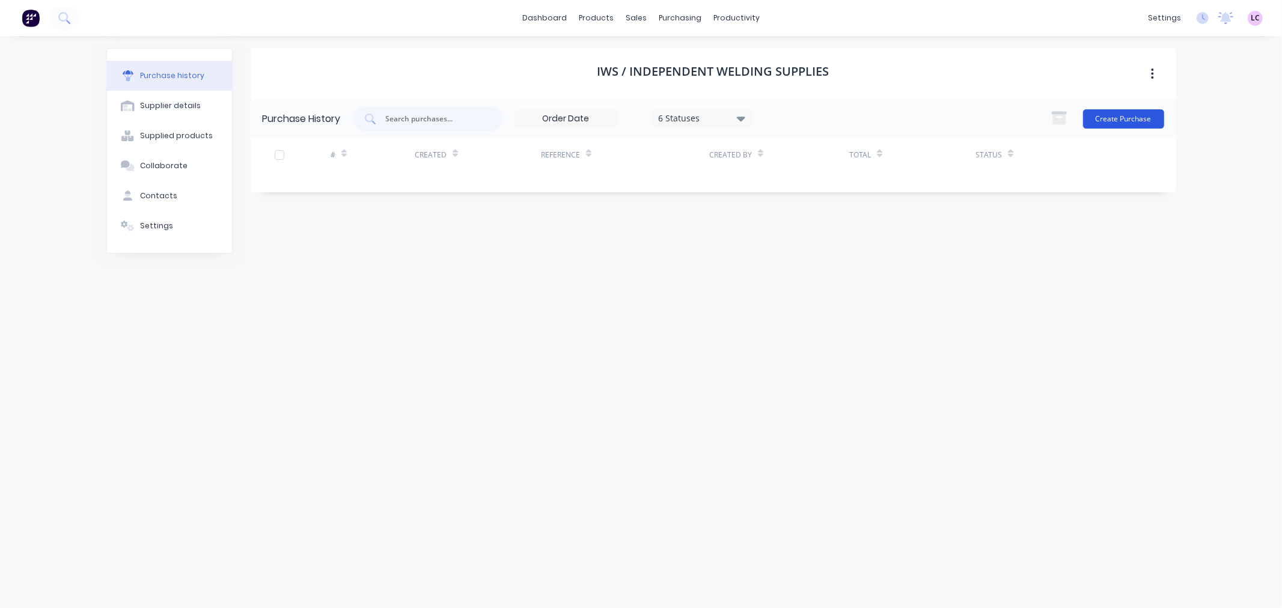
click at [1149, 117] on button "Create Purchase" at bounding box center [1123, 118] width 81 height 19
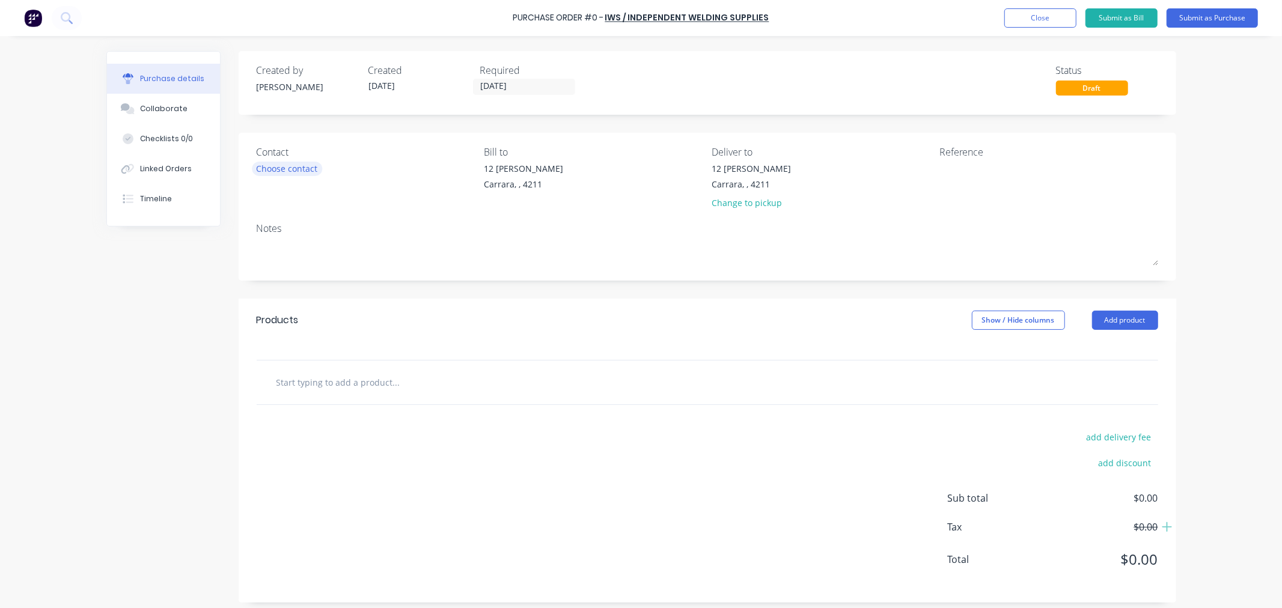
click at [293, 166] on div "Choose contact" at bounding box center [287, 168] width 61 height 13
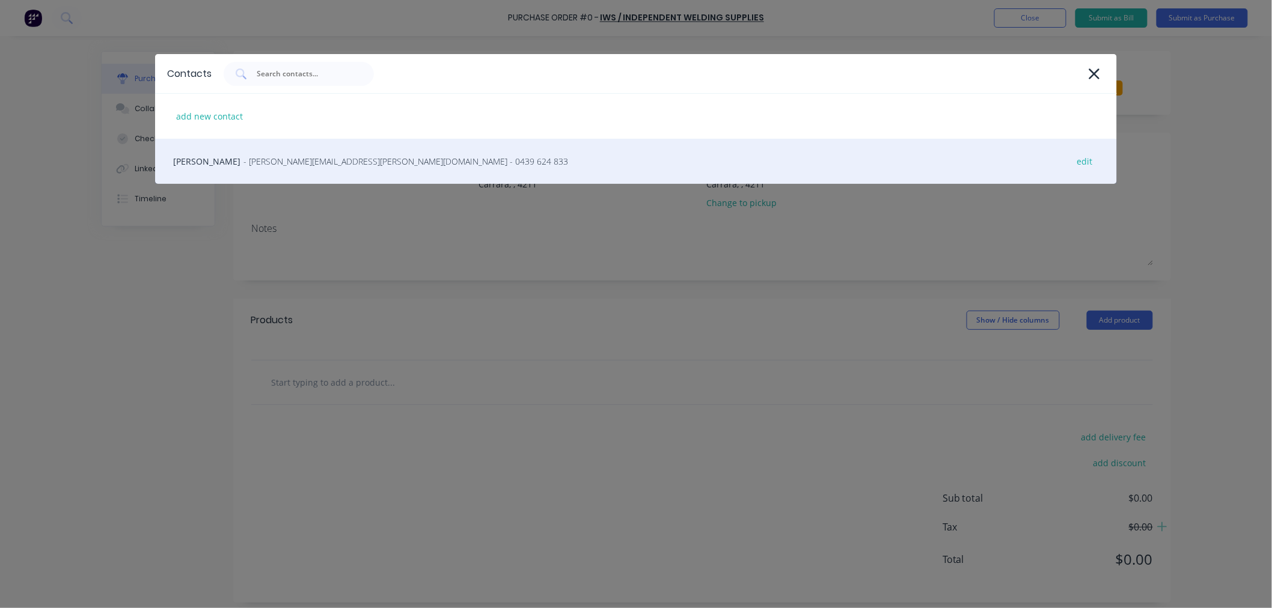
click at [287, 163] on span "- [PERSON_NAME][EMAIL_ADDRESS][PERSON_NAME][DOMAIN_NAME] - 0439 624 833" at bounding box center [405, 161] width 325 height 13
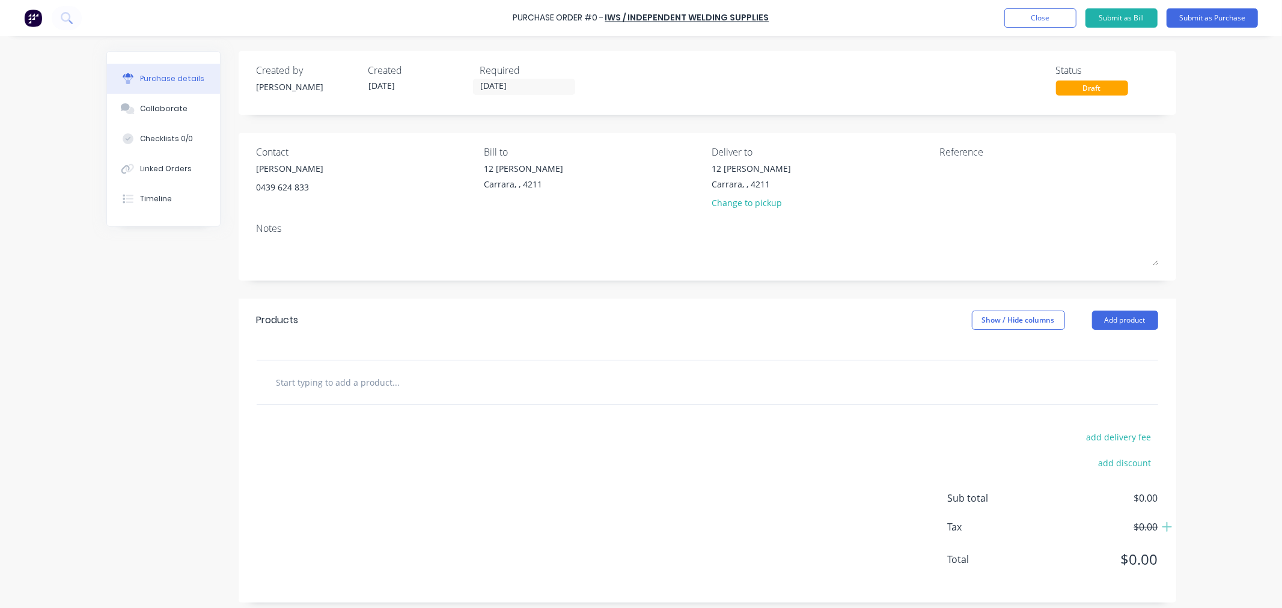
click at [327, 384] on input "text" at bounding box center [396, 382] width 240 height 24
click at [1050, 22] on button "Close" at bounding box center [1041, 17] width 72 height 19
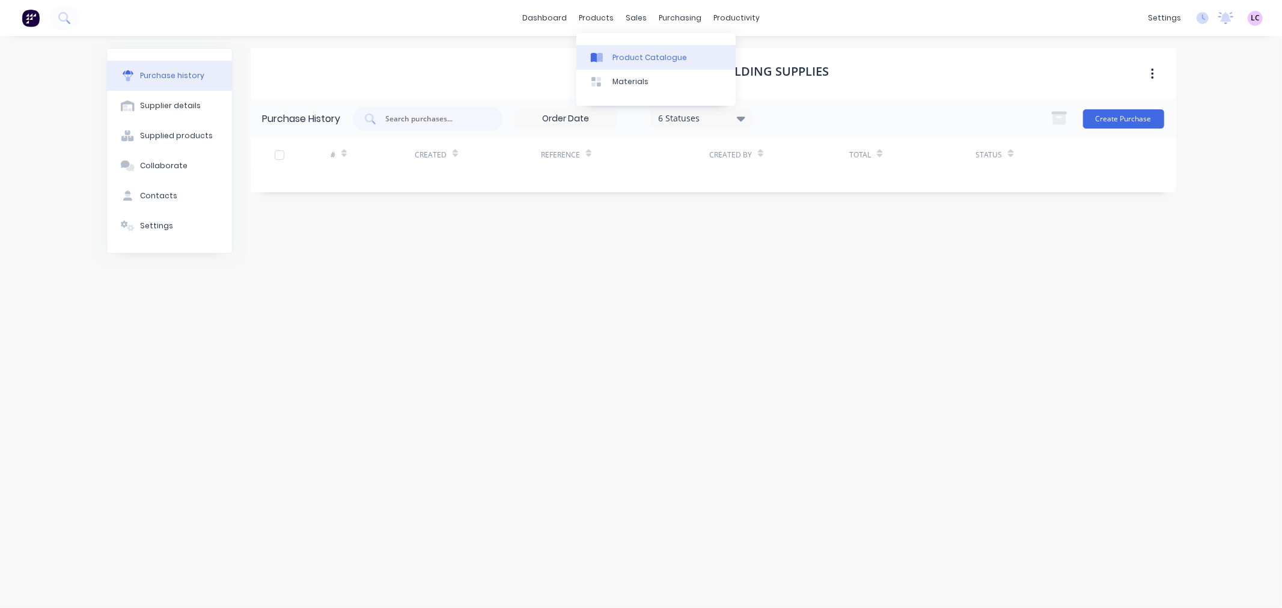
click at [614, 54] on div "Product Catalogue" at bounding box center [650, 57] width 75 height 11
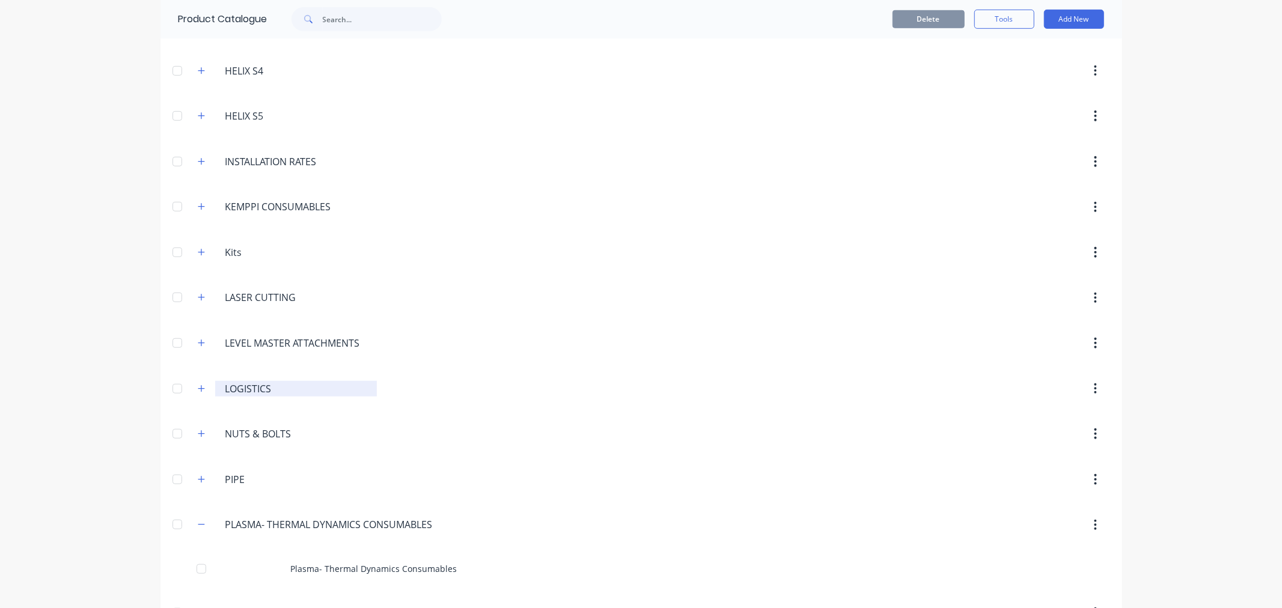
scroll to position [801, 0]
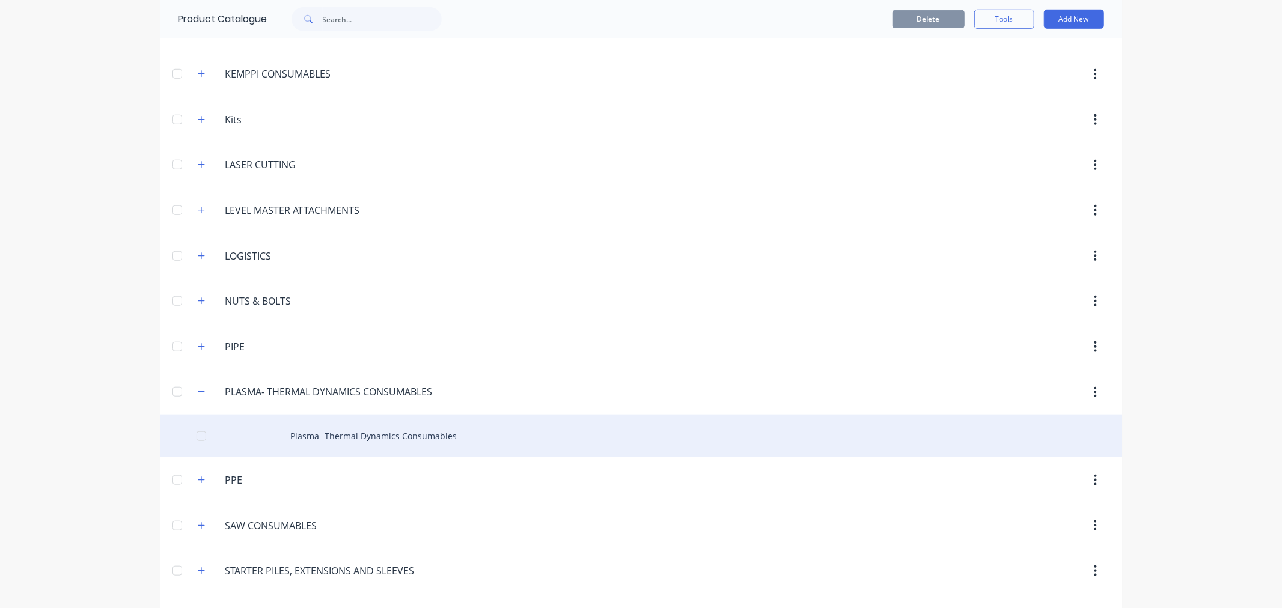
click at [287, 426] on div "Plasma- Thermal Dynamics Consumables" at bounding box center [642, 436] width 962 height 43
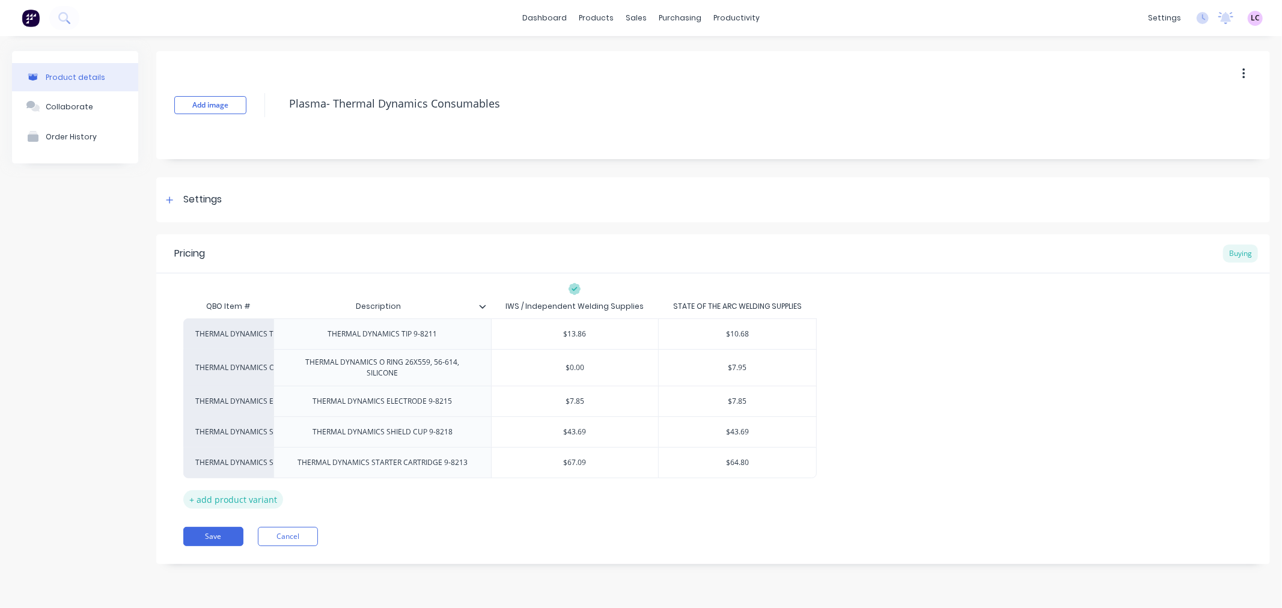
click at [219, 497] on div "+ add product variant" at bounding box center [233, 500] width 100 height 19
type textarea "x"
click at [227, 491] on div "factory_item" at bounding box center [228, 493] width 66 height 11
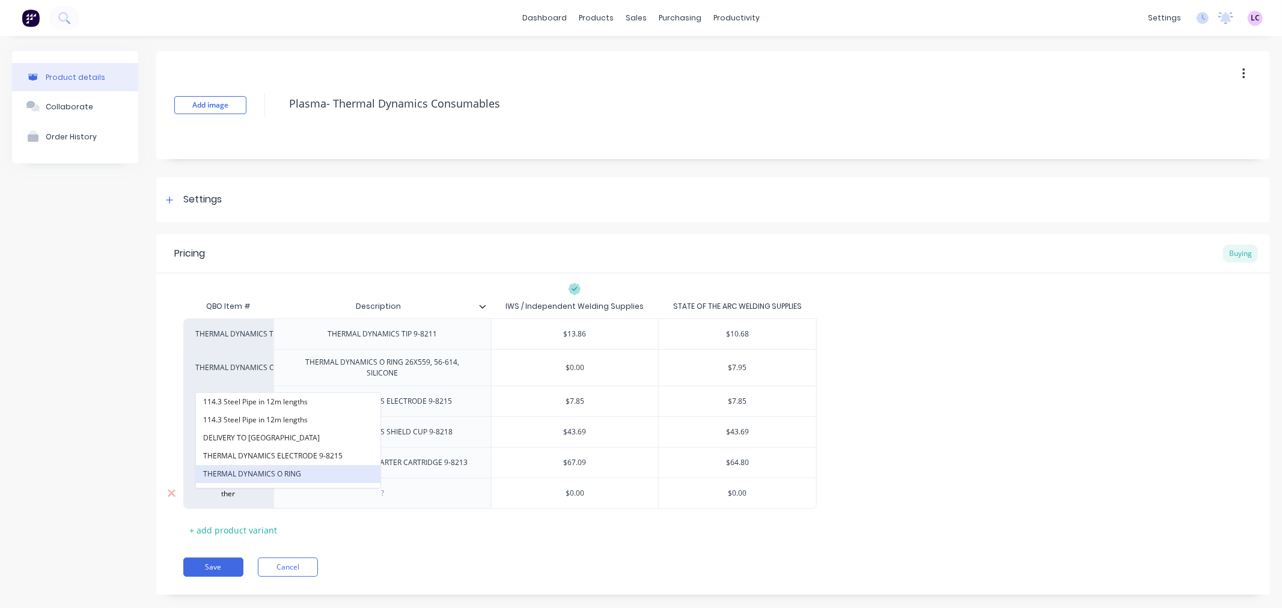
type input "ther"
click at [250, 476] on button "THERMAL DYNAMICS O RING" at bounding box center [288, 474] width 185 height 18
type textarea "x"
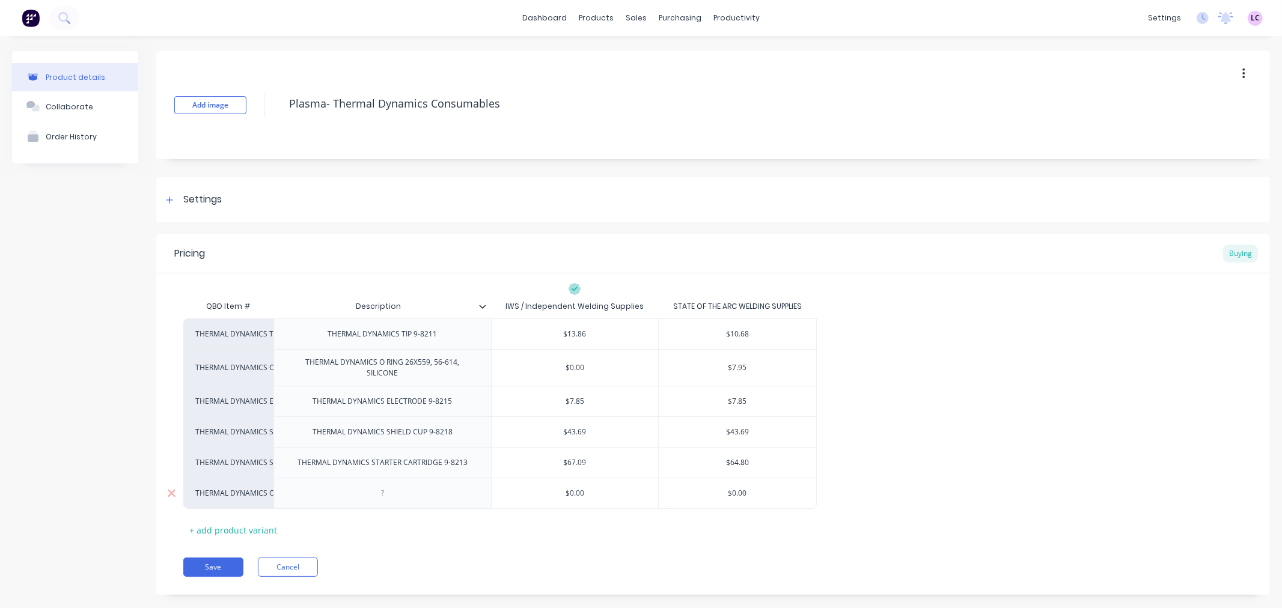
click at [376, 499] on div at bounding box center [383, 494] width 60 height 16
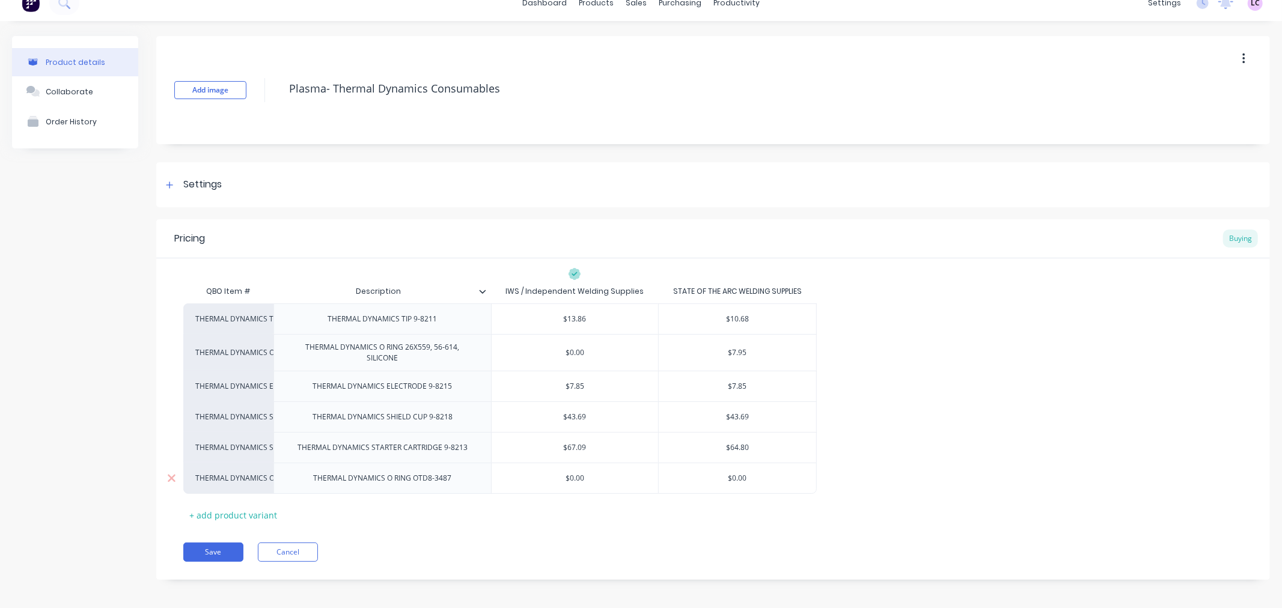
scroll to position [20, 0]
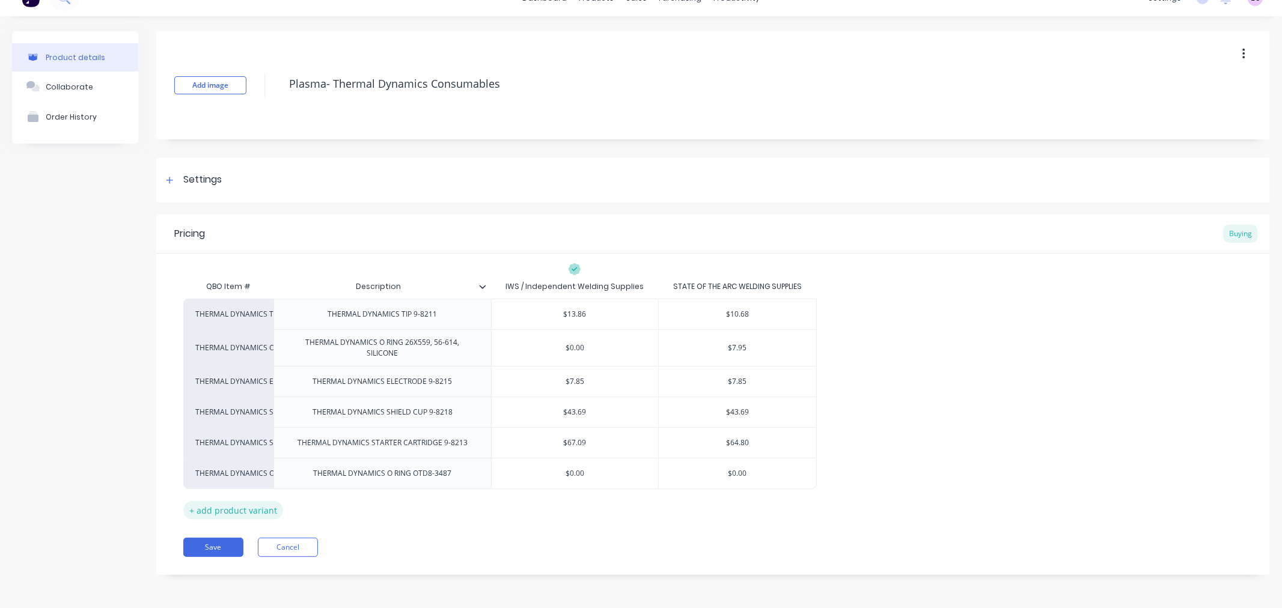
click at [207, 509] on div "+ add product variant" at bounding box center [233, 510] width 100 height 19
type textarea "x"
click at [242, 502] on div "factory_item" at bounding box center [228, 504] width 66 height 11
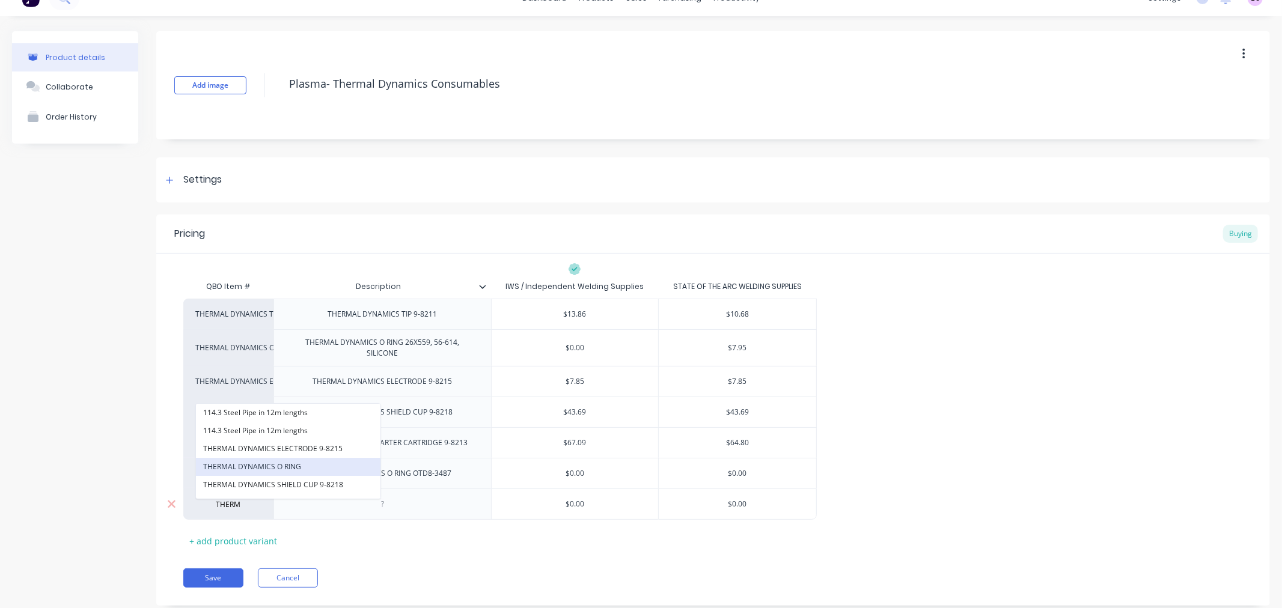
type input "THERM"
click at [265, 471] on button "THERMAL DYNAMICS O RING" at bounding box center [288, 467] width 185 height 18
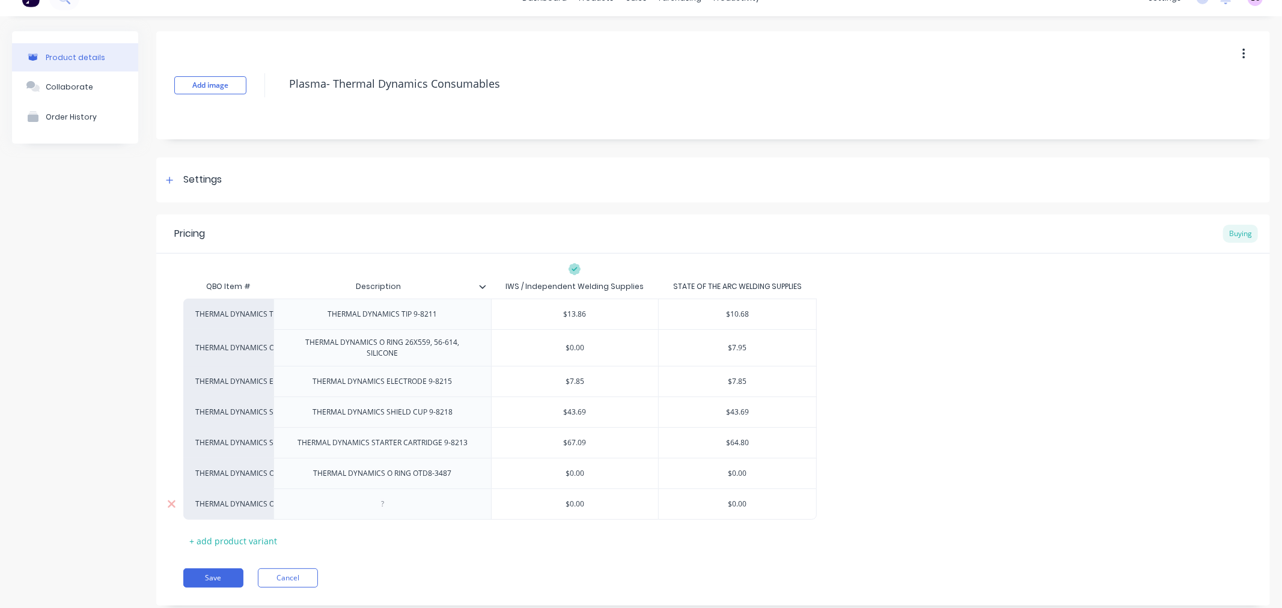
click at [334, 506] on div at bounding box center [383, 504] width 218 height 31
click at [381, 503] on div at bounding box center [383, 505] width 60 height 16
click at [382, 479] on div "THERMAL DYNAMICS O RING OTD8-3487" at bounding box center [383, 474] width 158 height 16
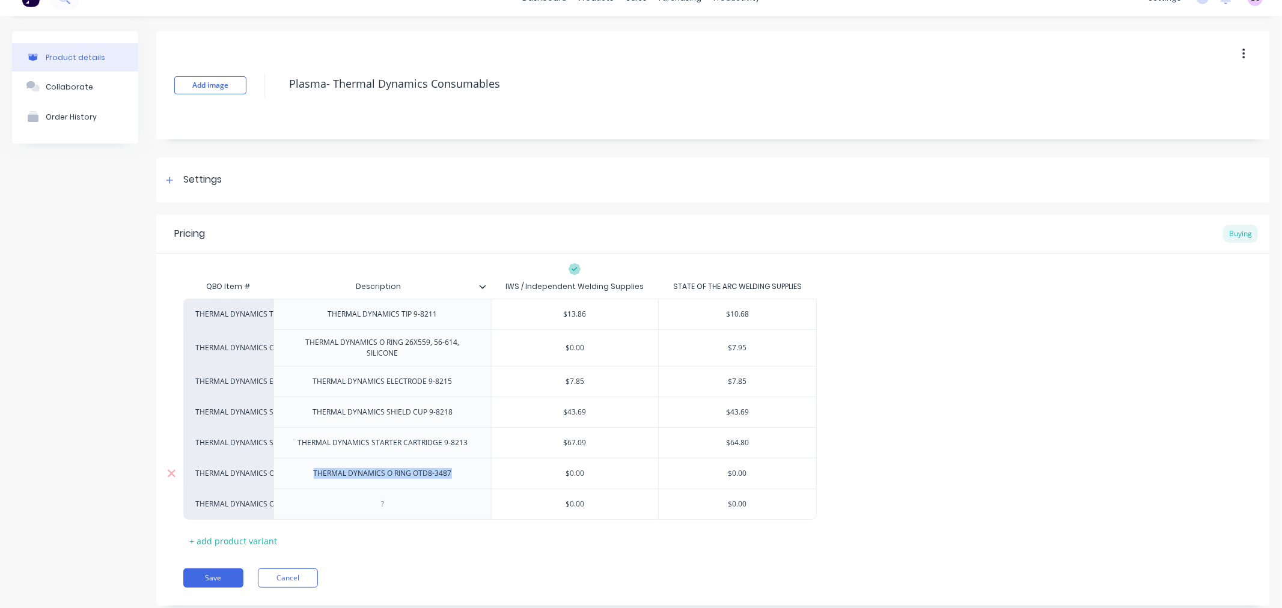
copy div "THERMAL DYNAMICS O RING OTD8-3487"
type textarea "x"
click at [388, 506] on div at bounding box center [383, 505] width 60 height 16
paste div
click at [920, 499] on div "THERMAL DYNAMICS TIP 9-8211 THERMAL DYNAMICS TIP 9-8211 $13.86 $10.68 THERMAL D…" at bounding box center [713, 409] width 1060 height 221
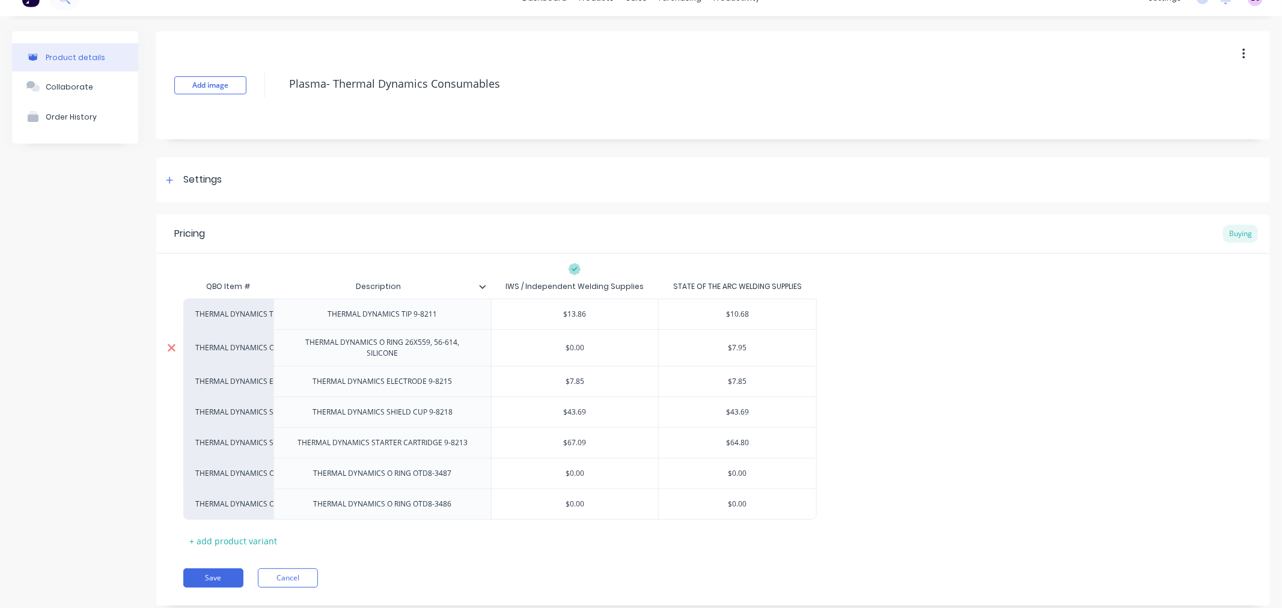
click at [173, 346] on icon at bounding box center [172, 348] width 8 height 8
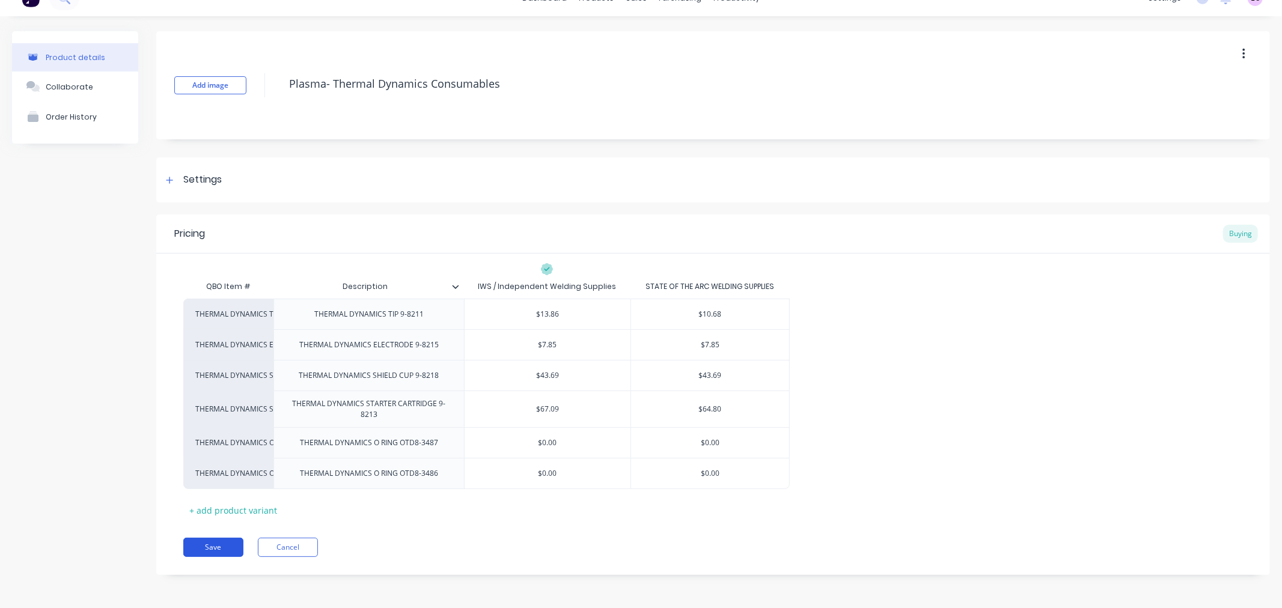
click at [217, 547] on button "Save" at bounding box center [213, 547] width 60 height 19
type textarea "x"
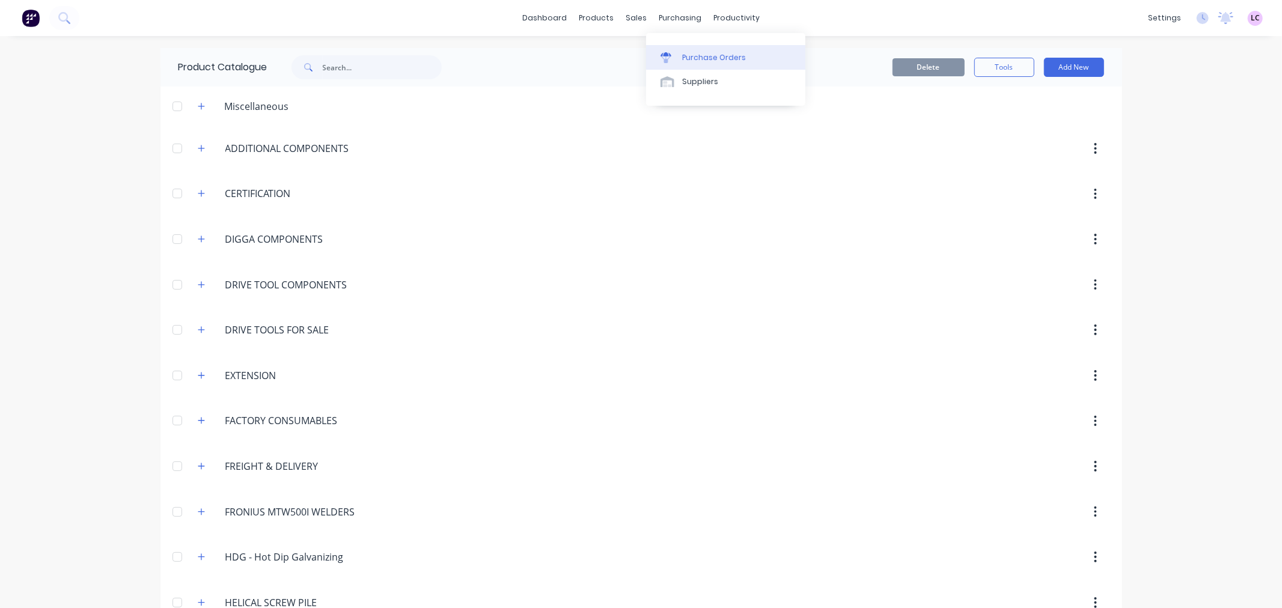
click at [678, 52] on div at bounding box center [670, 57] width 18 height 11
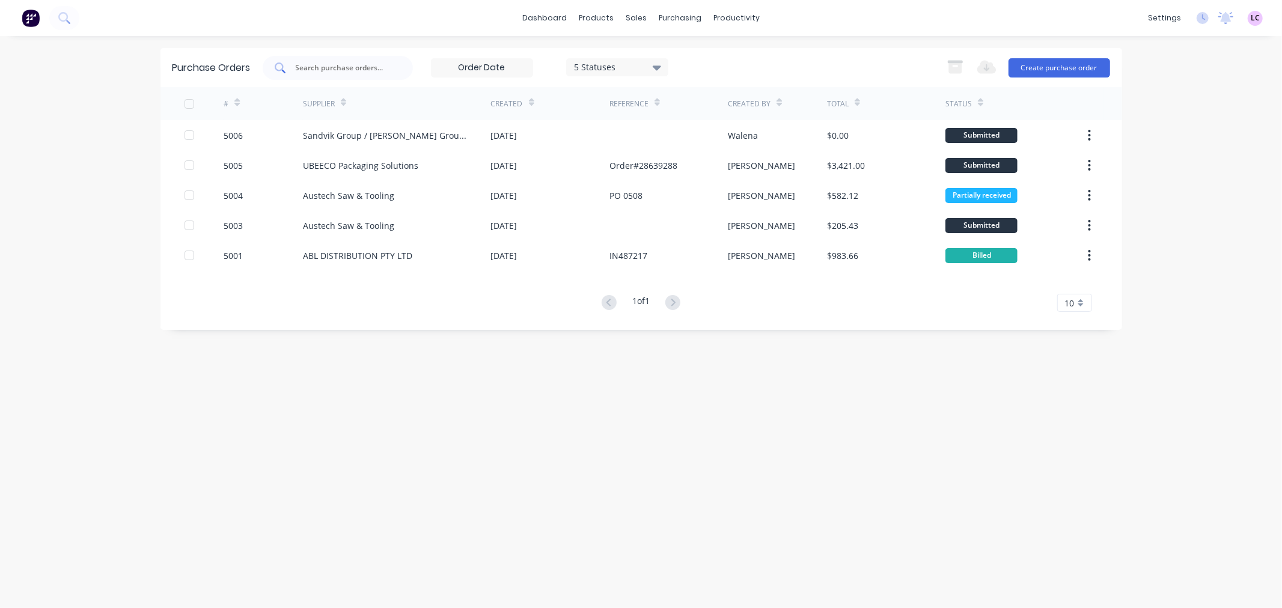
click at [364, 70] on input "text" at bounding box center [345, 68] width 100 height 12
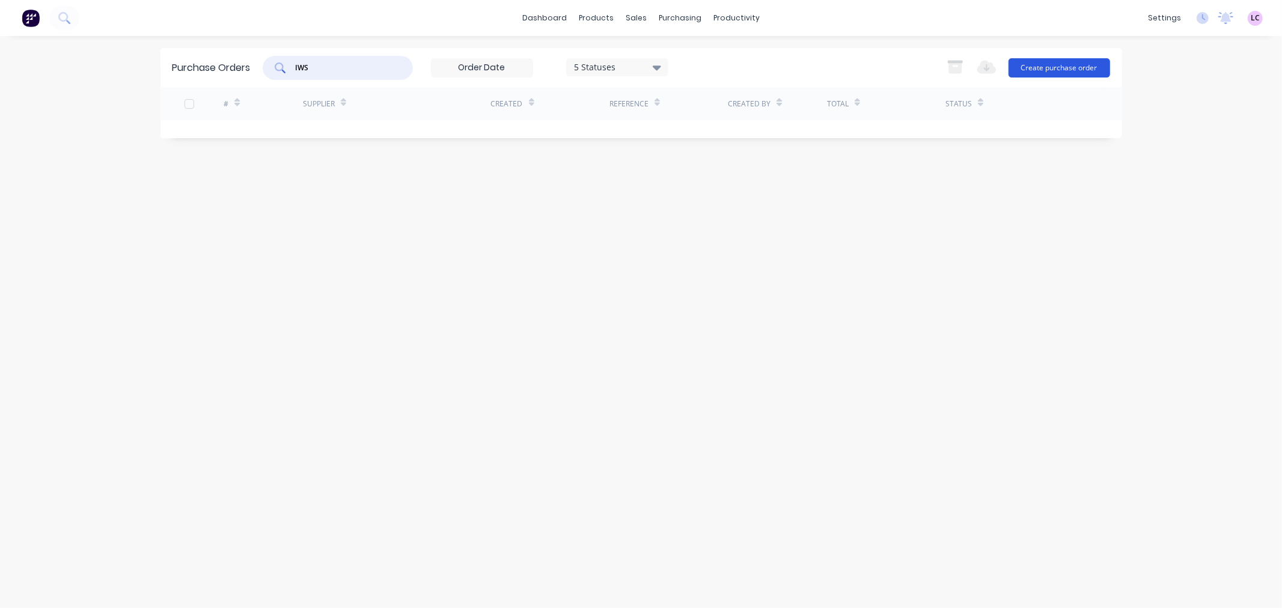
type input "IWS"
click at [1051, 69] on button "Create purchase order" at bounding box center [1060, 67] width 102 height 19
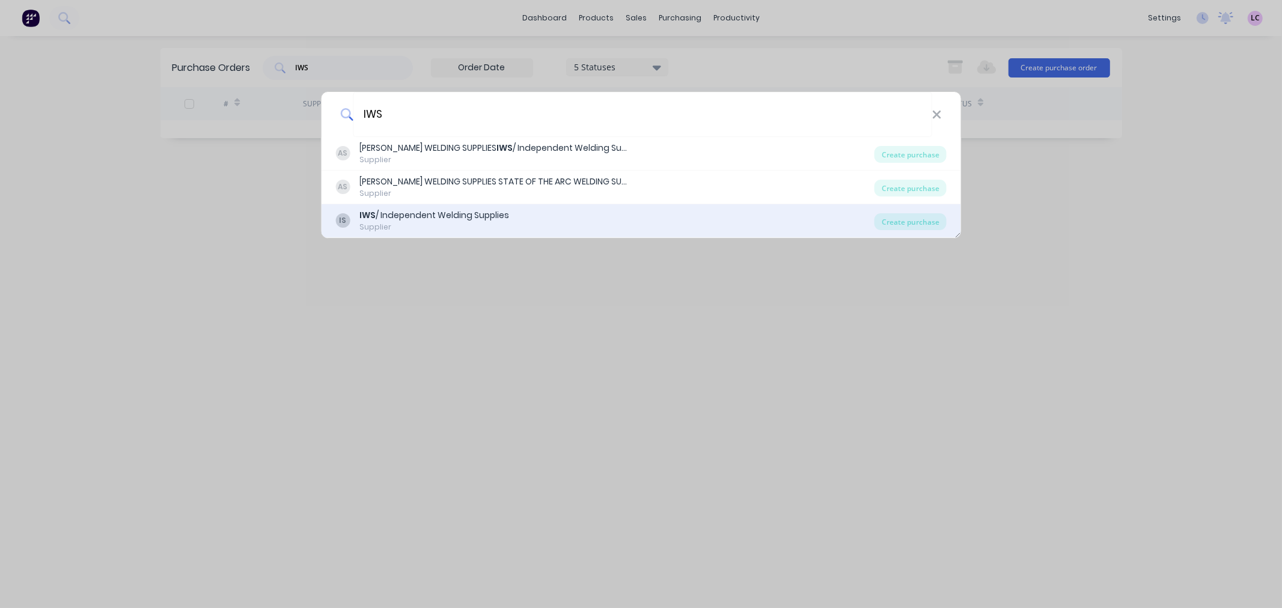
type input "IWS"
click at [463, 212] on div "IWS / Independent Welding Supplies" at bounding box center [435, 215] width 150 height 13
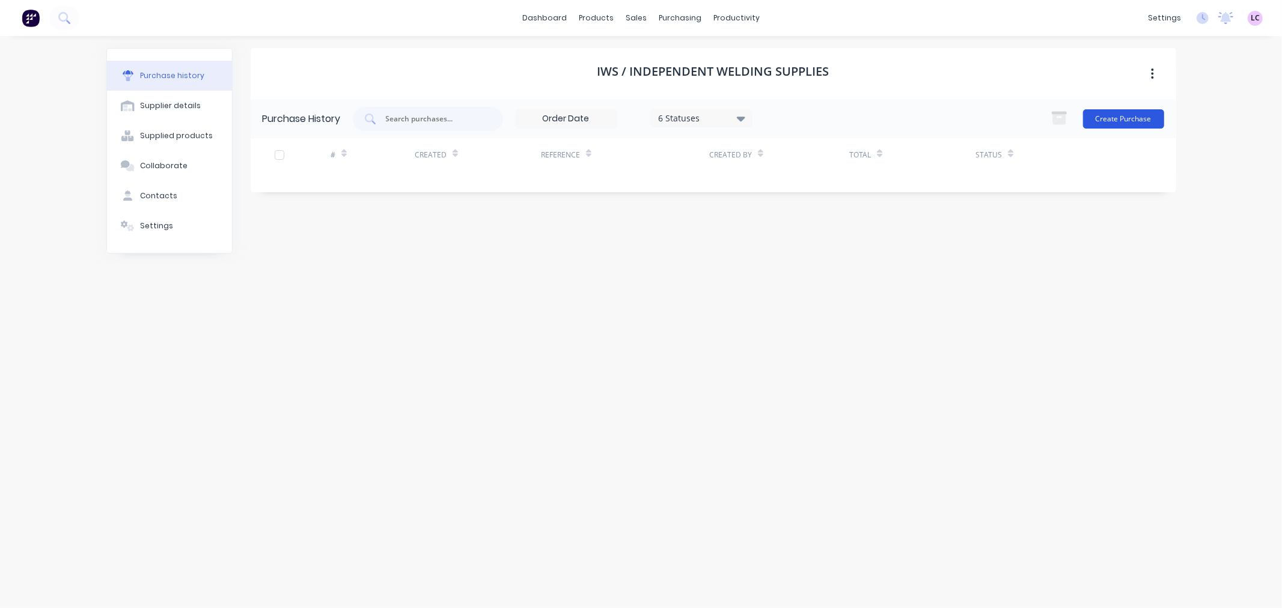
click at [1104, 119] on button "Create Purchase" at bounding box center [1123, 118] width 81 height 19
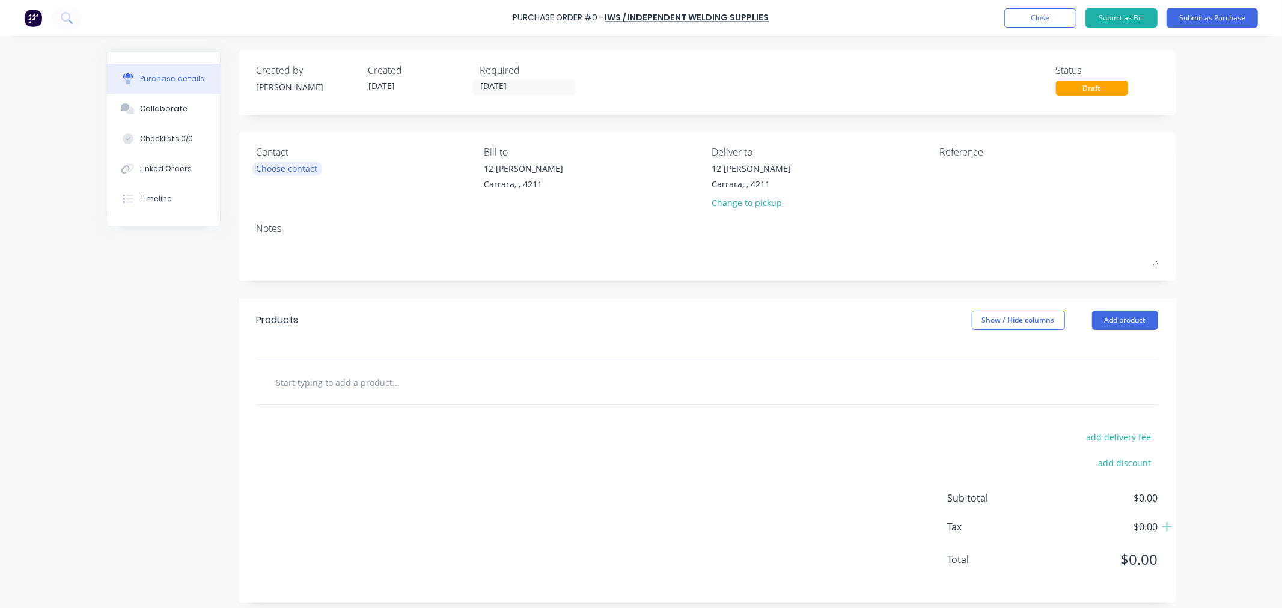
click at [284, 168] on div "Choose contact" at bounding box center [287, 168] width 61 height 13
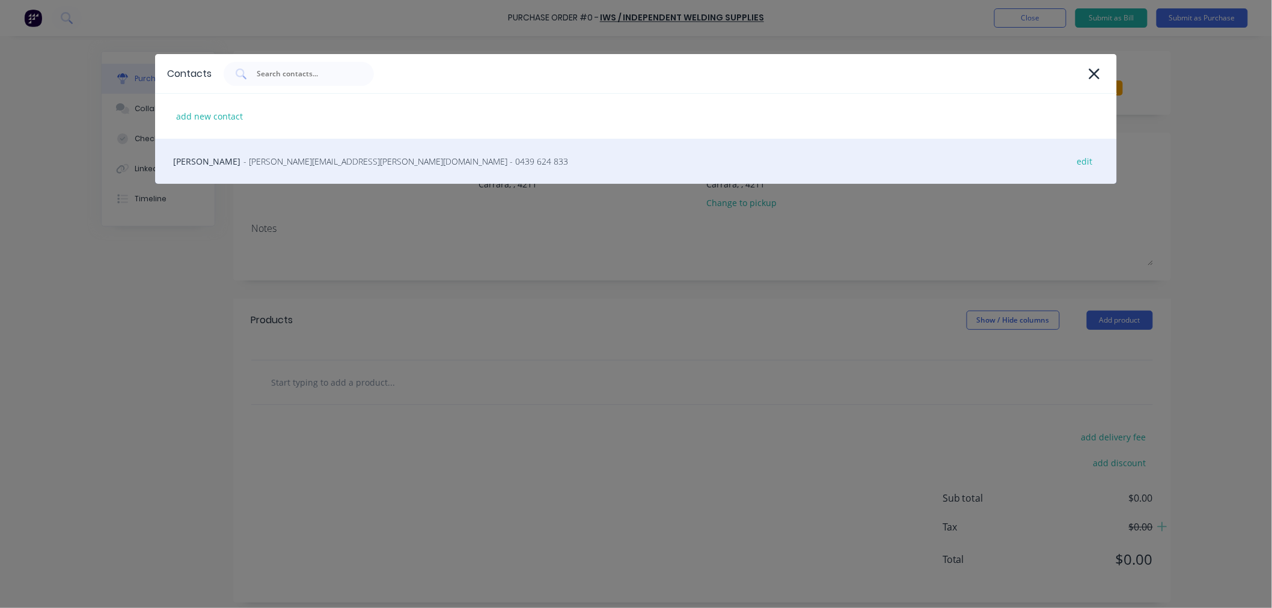
click at [280, 163] on span "- [PERSON_NAME][EMAIL_ADDRESS][PERSON_NAME][DOMAIN_NAME] - 0439 624 833" at bounding box center [405, 161] width 325 height 13
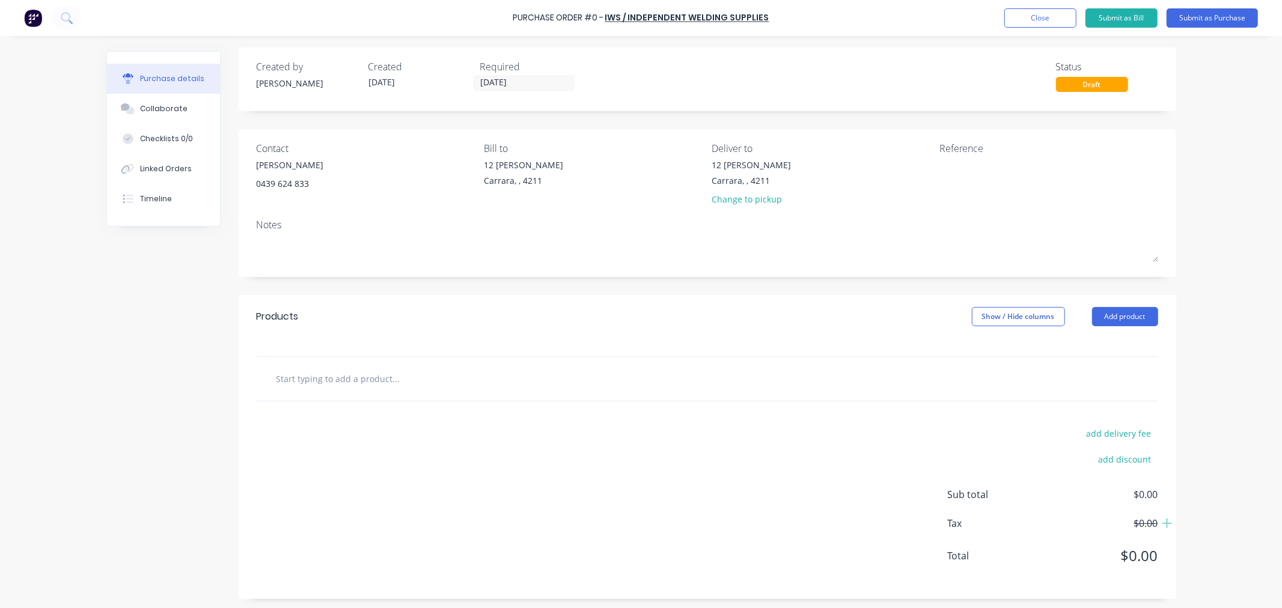
scroll to position [8, 0]
click at [322, 370] on input "text" at bounding box center [396, 376] width 240 height 24
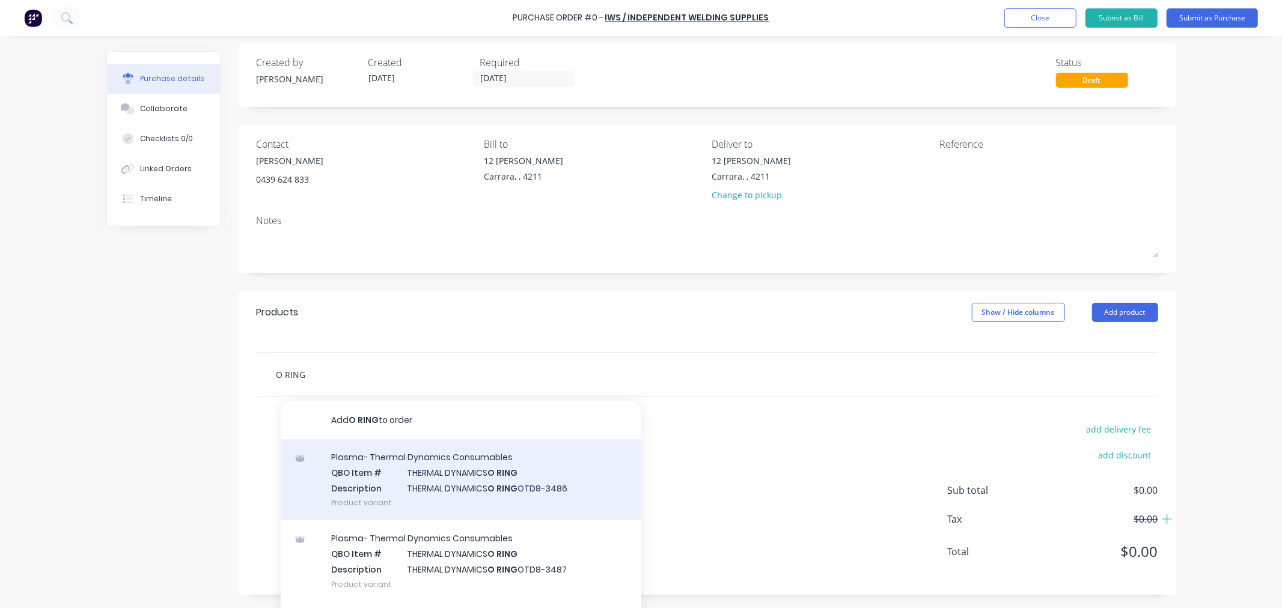
type input "O RING"
click at [532, 480] on div "Plasma- Thermal Dynamics Consumables QBO Item # THERMAL DYNAMICS O RING Descrip…" at bounding box center [461, 479] width 361 height 81
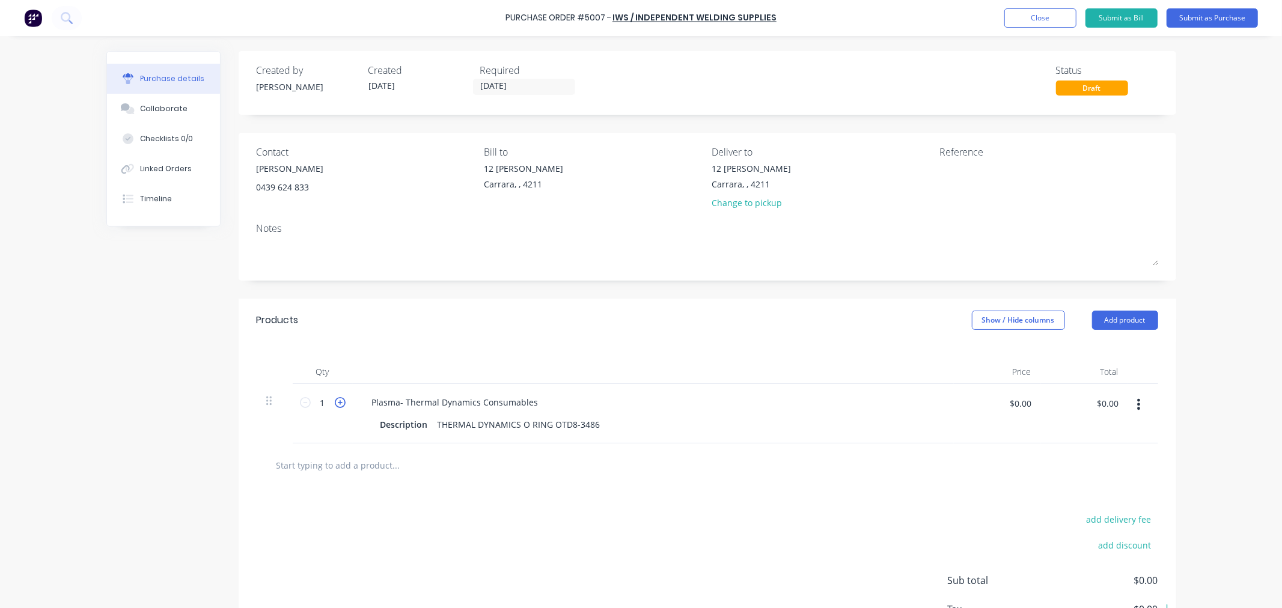
click at [335, 404] on icon at bounding box center [340, 402] width 11 height 11
type input "5"
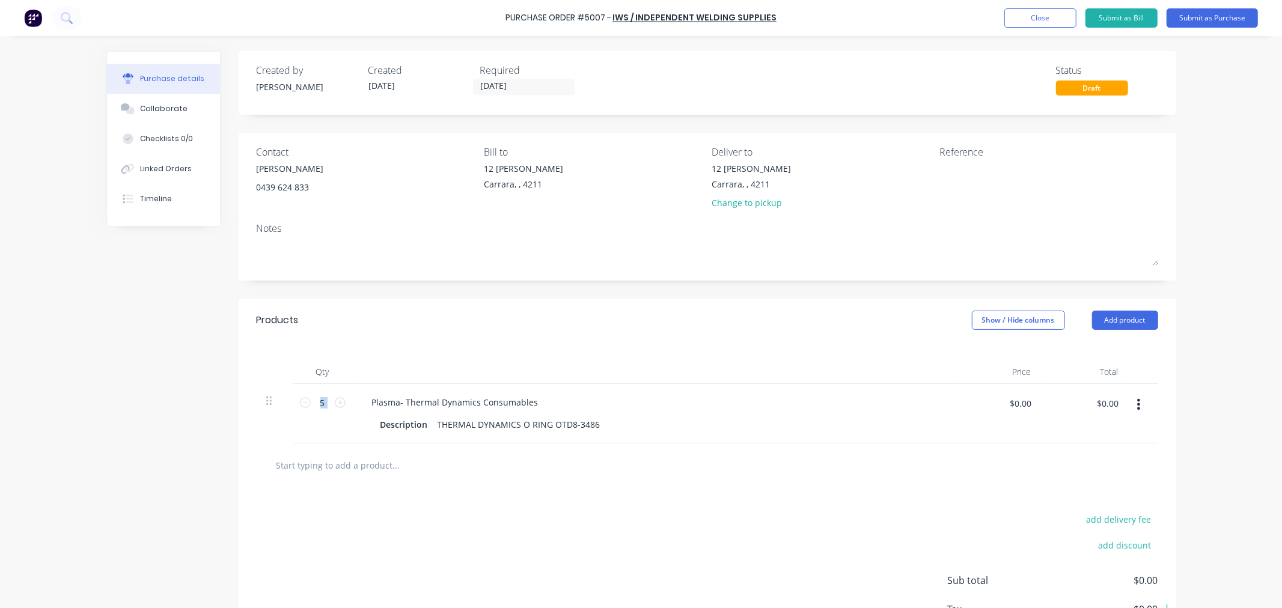
click at [373, 458] on input "text" at bounding box center [396, 465] width 240 height 24
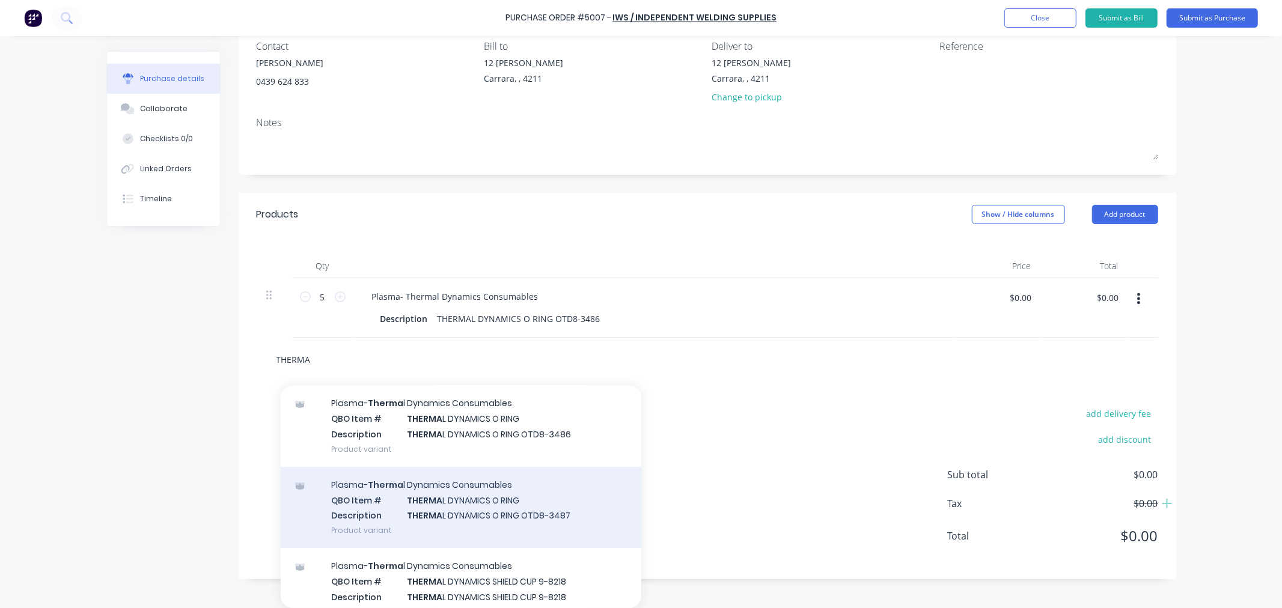
scroll to position [133, 0]
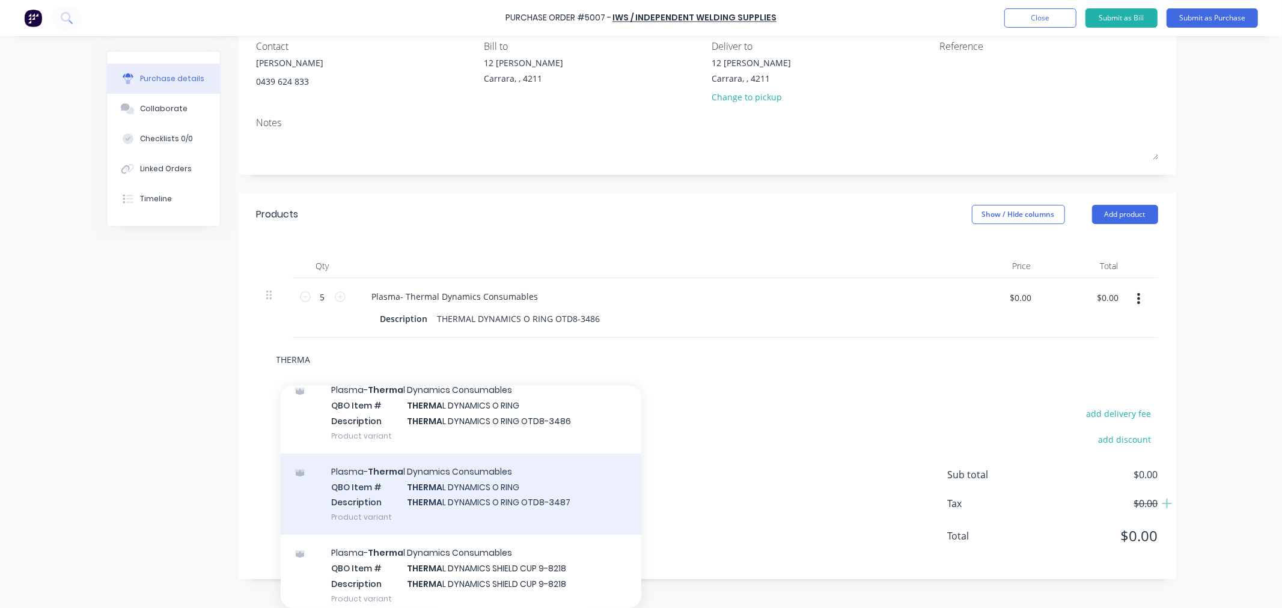
type input "THERMA"
click at [556, 494] on div "Plasma- Therma l Dynamics Consumables QBO Item # THERMA L DYNAMICS O RING Descr…" at bounding box center [461, 494] width 361 height 81
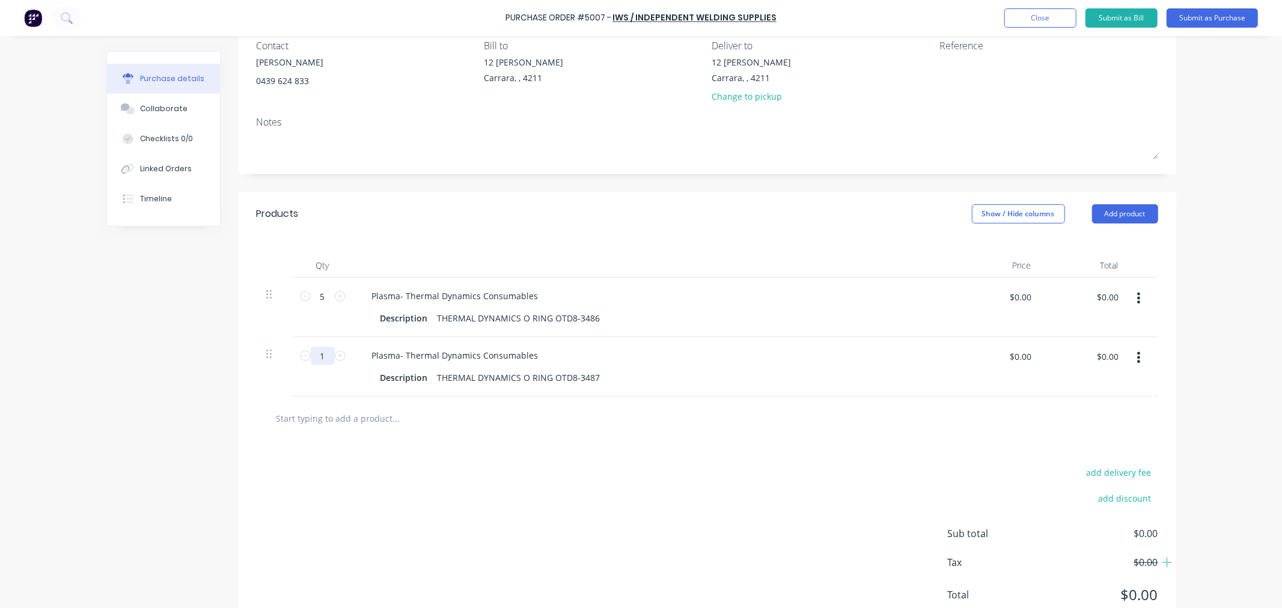
click at [316, 357] on input "1" at bounding box center [323, 356] width 24 height 18
type input "5"
click at [596, 319] on div "Description THERMAL DYNAMICS O RING OTD8-3486" at bounding box center [651, 318] width 551 height 17
click at [323, 298] on input "5" at bounding box center [323, 296] width 24 height 18
type input "1"
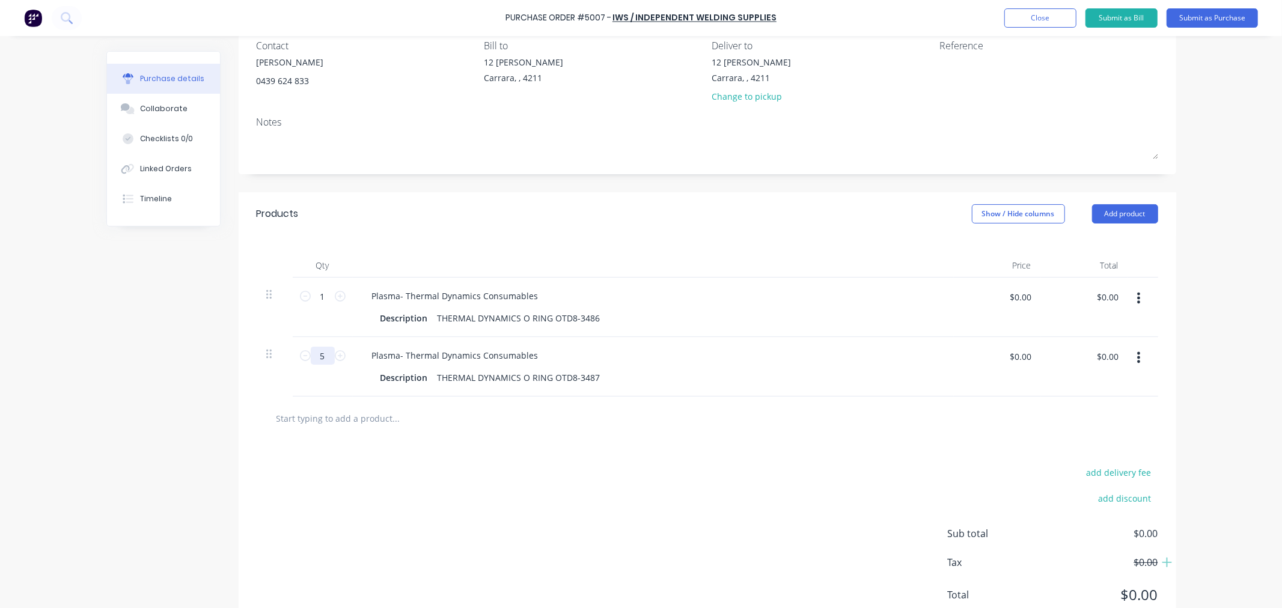
click at [325, 354] on input "5" at bounding box center [323, 356] width 24 height 18
type input "1"
click at [594, 316] on div "THERMAL DYNAMICS O RING OTD8-3486" at bounding box center [519, 318] width 173 height 17
click at [591, 376] on div "THERMAL DYNAMICS O RING OTD8-3487" at bounding box center [519, 377] width 173 height 17
click at [636, 525] on div "add delivery fee add discount Sub total $0.00 Tax $0.00 Total $0.00" at bounding box center [708, 540] width 938 height 198
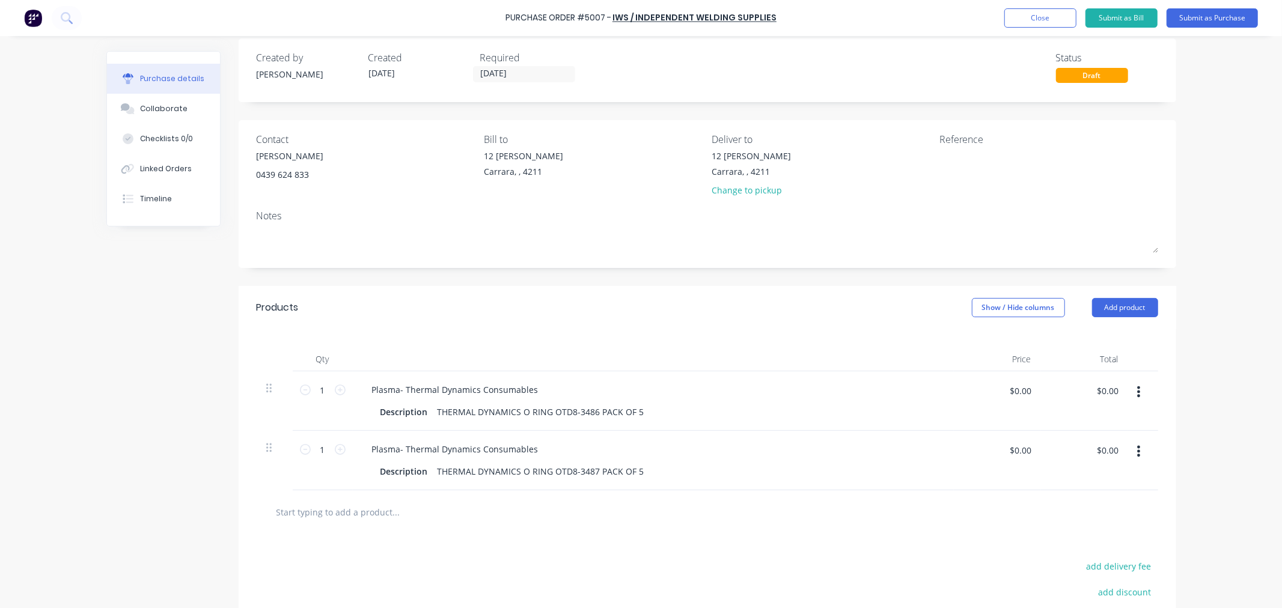
scroll to position [0, 0]
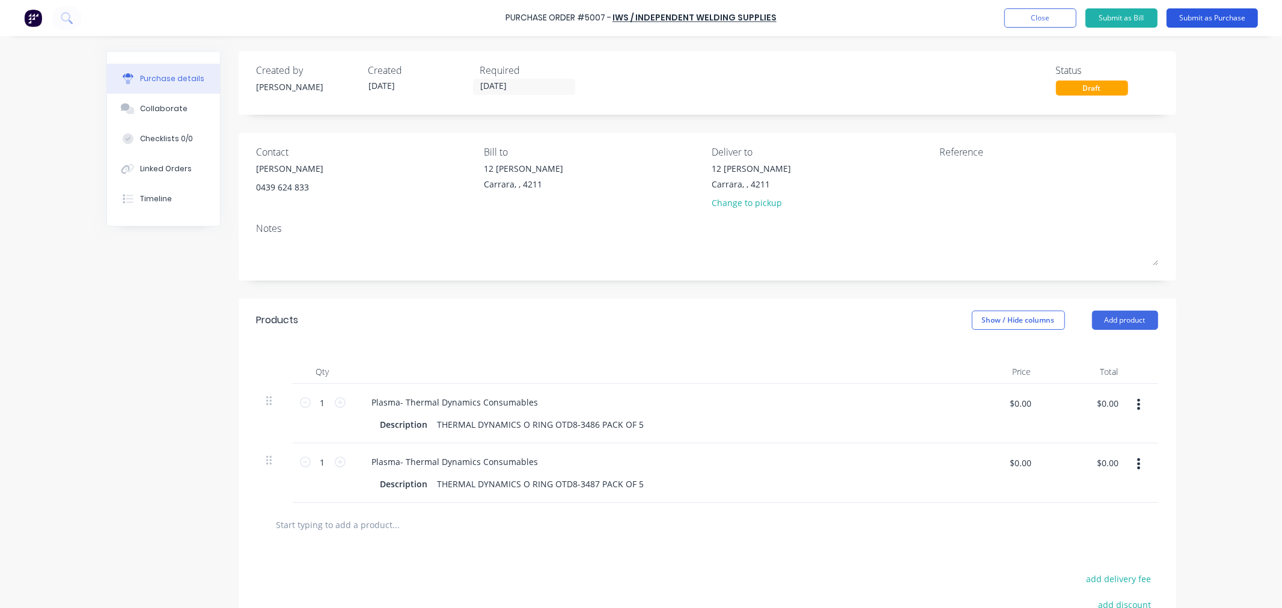
click at [1205, 16] on button "Submit as Purchase" at bounding box center [1212, 17] width 91 height 19
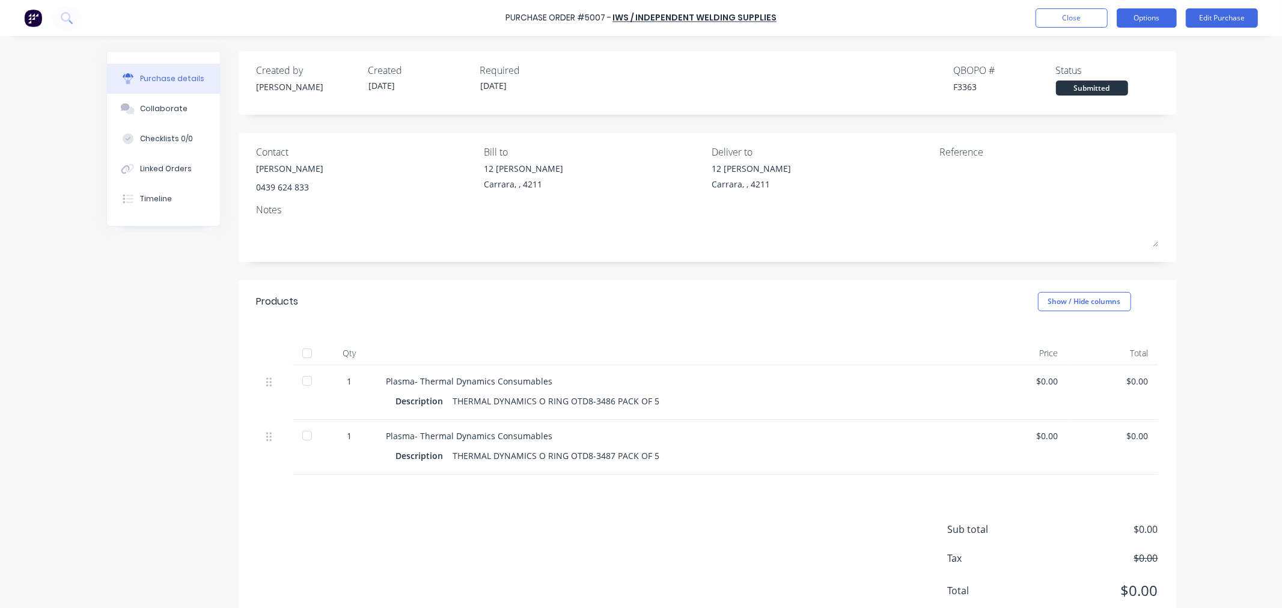
click at [1158, 19] on button "Options" at bounding box center [1147, 17] width 60 height 19
click at [1129, 52] on div "Print / Email" at bounding box center [1120, 48] width 93 height 17
click at [1133, 88] on div "Without pricing" at bounding box center [1120, 96] width 93 height 17
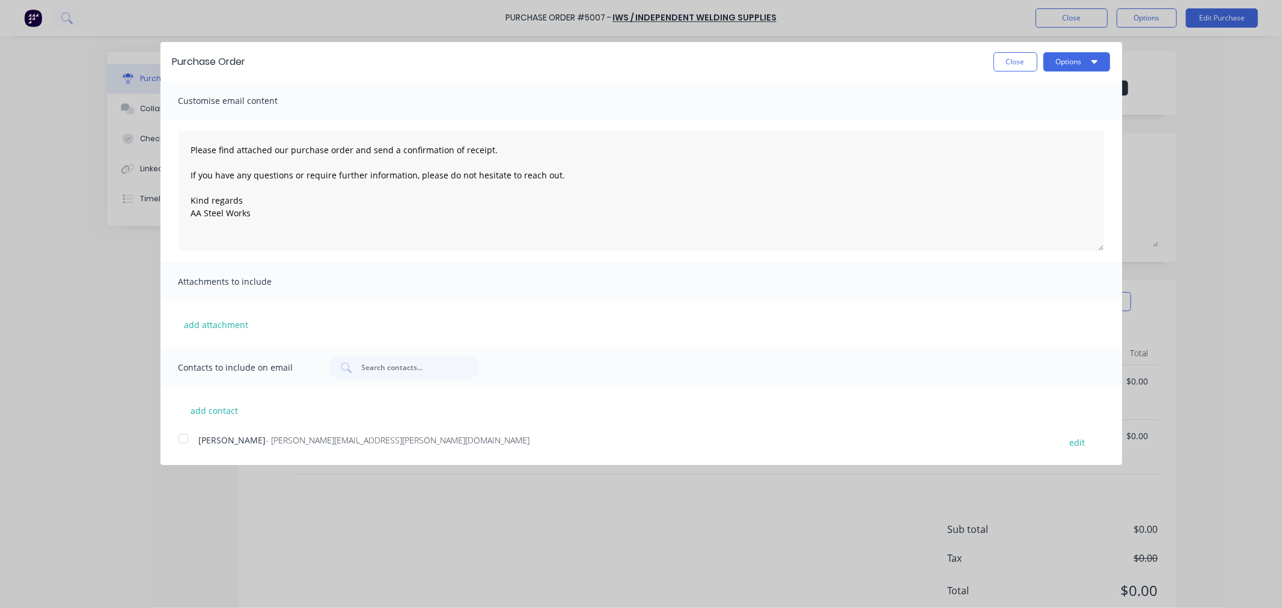
click at [177, 444] on div at bounding box center [183, 439] width 24 height 24
click at [1055, 64] on button "Options" at bounding box center [1077, 61] width 67 height 19
click at [1025, 114] on div "Email" at bounding box center [1053, 116] width 93 height 17
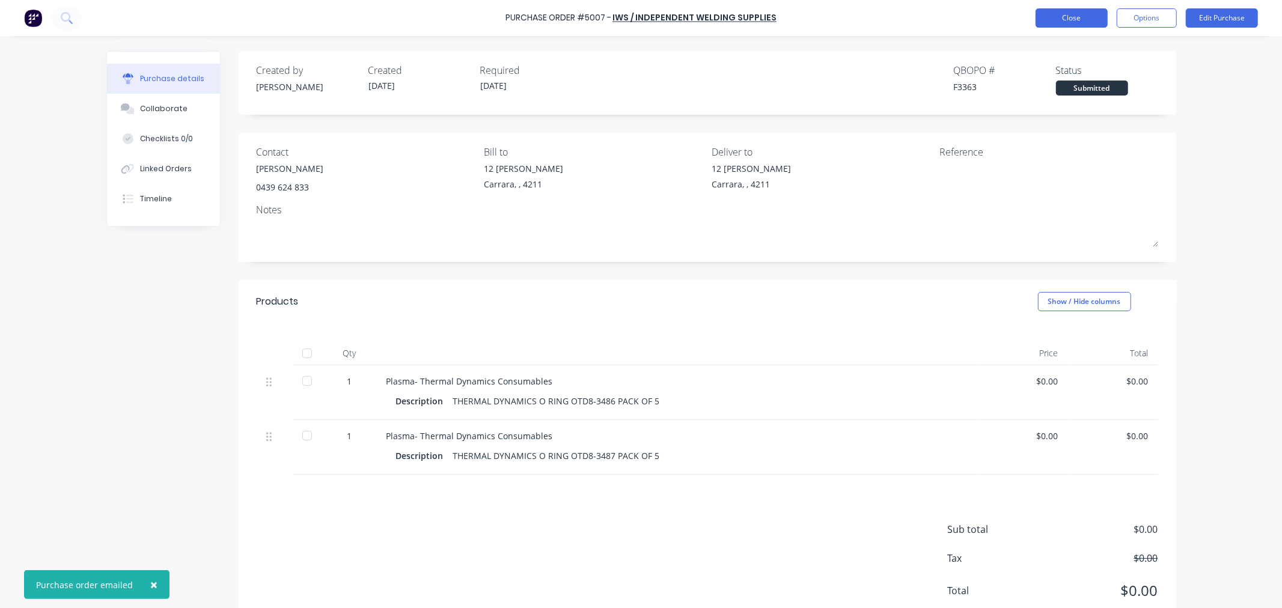
click at [1076, 17] on button "Close" at bounding box center [1072, 17] width 72 height 19
